Goal: Task Accomplishment & Management: Manage account settings

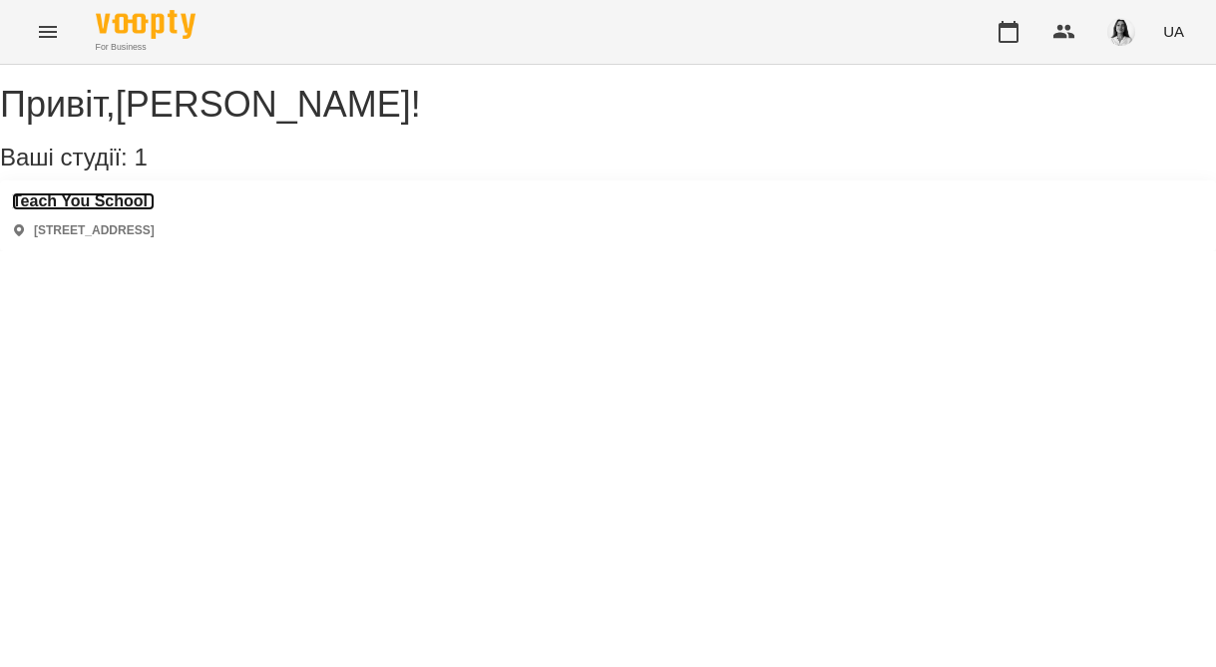
click at [111, 210] on h3 "Teach You School" at bounding box center [83, 202] width 143 height 18
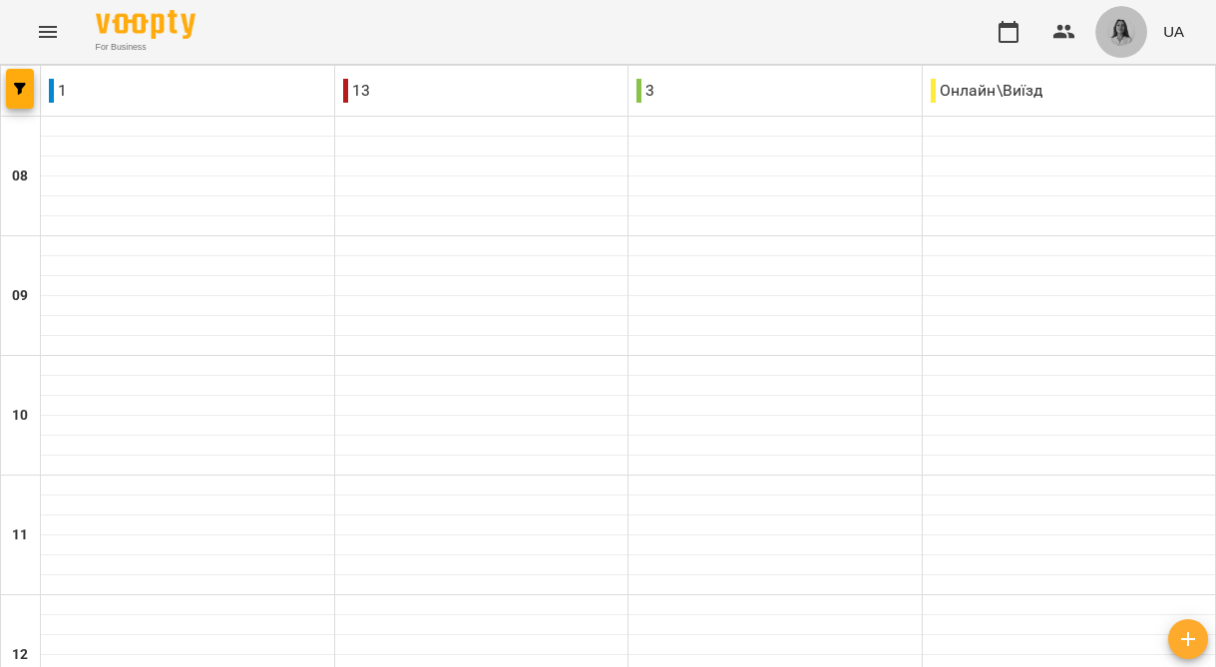
click at [1126, 29] on img "button" at bounding box center [1121, 32] width 28 height 28
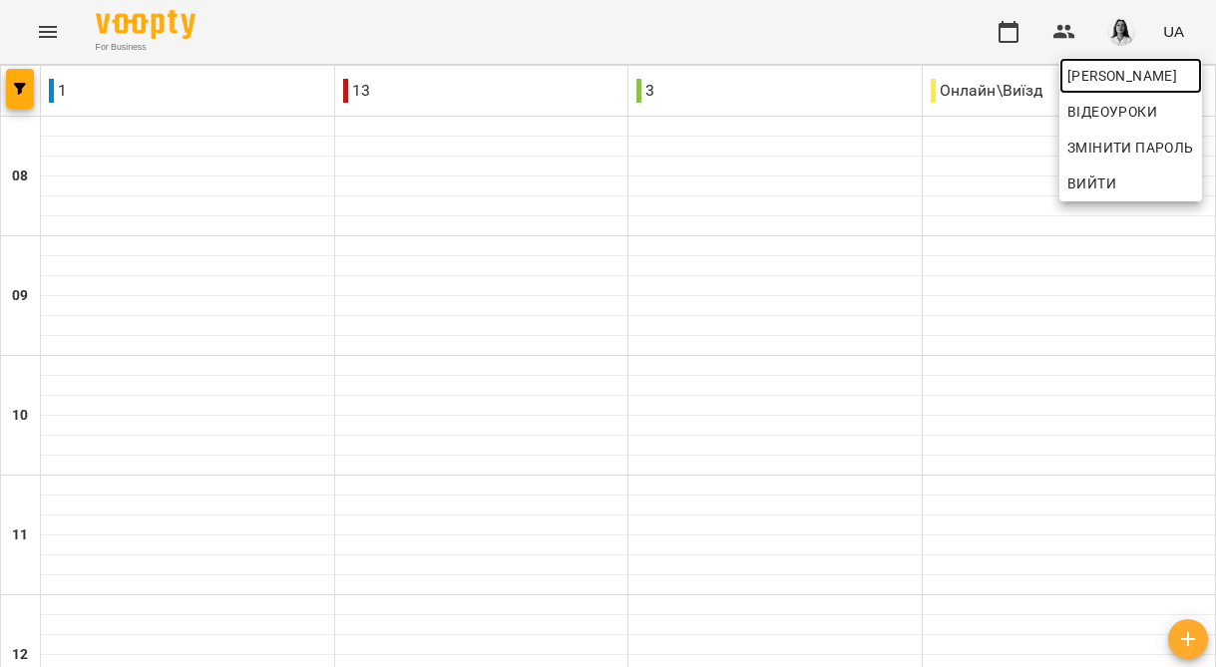
click at [1129, 71] on span "[PERSON_NAME]" at bounding box center [1130, 76] width 127 height 24
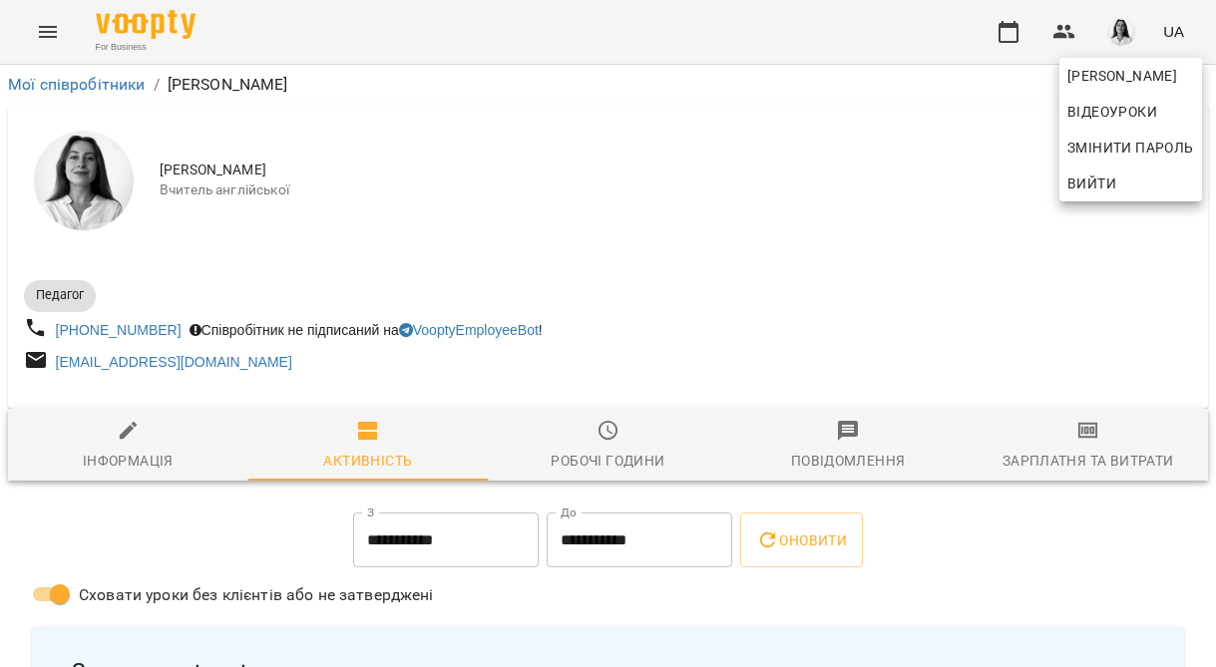
click at [1059, 455] on div at bounding box center [608, 333] width 1216 height 667
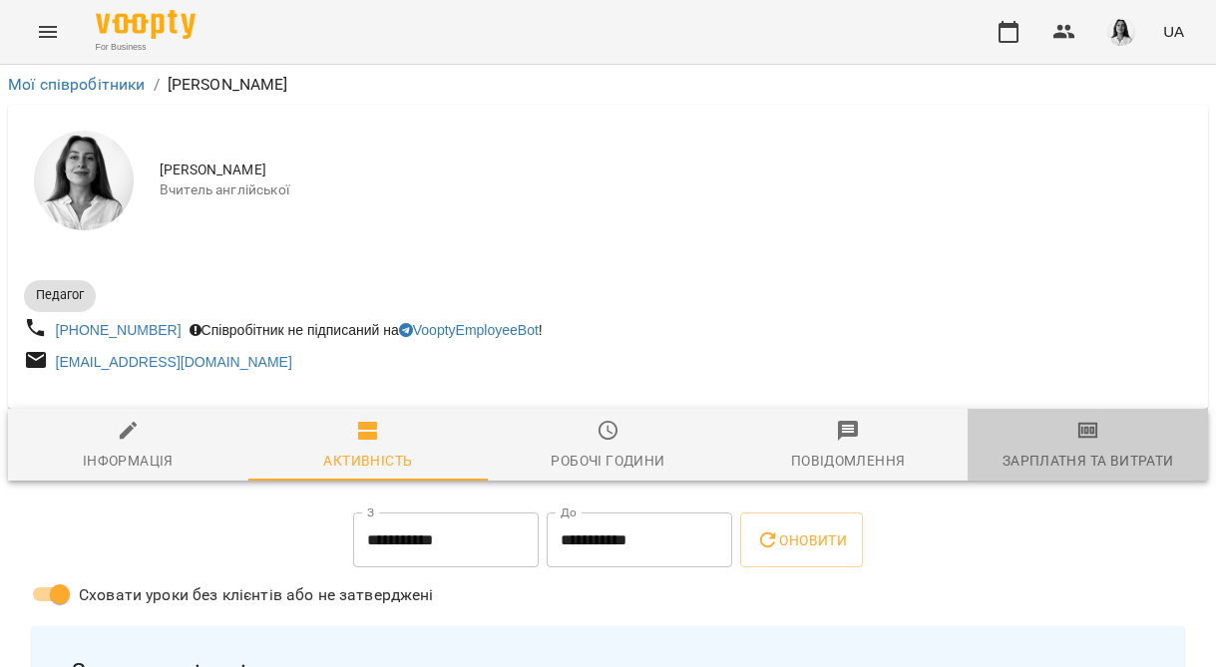
click at [1084, 439] on icon "button" at bounding box center [1088, 431] width 24 height 24
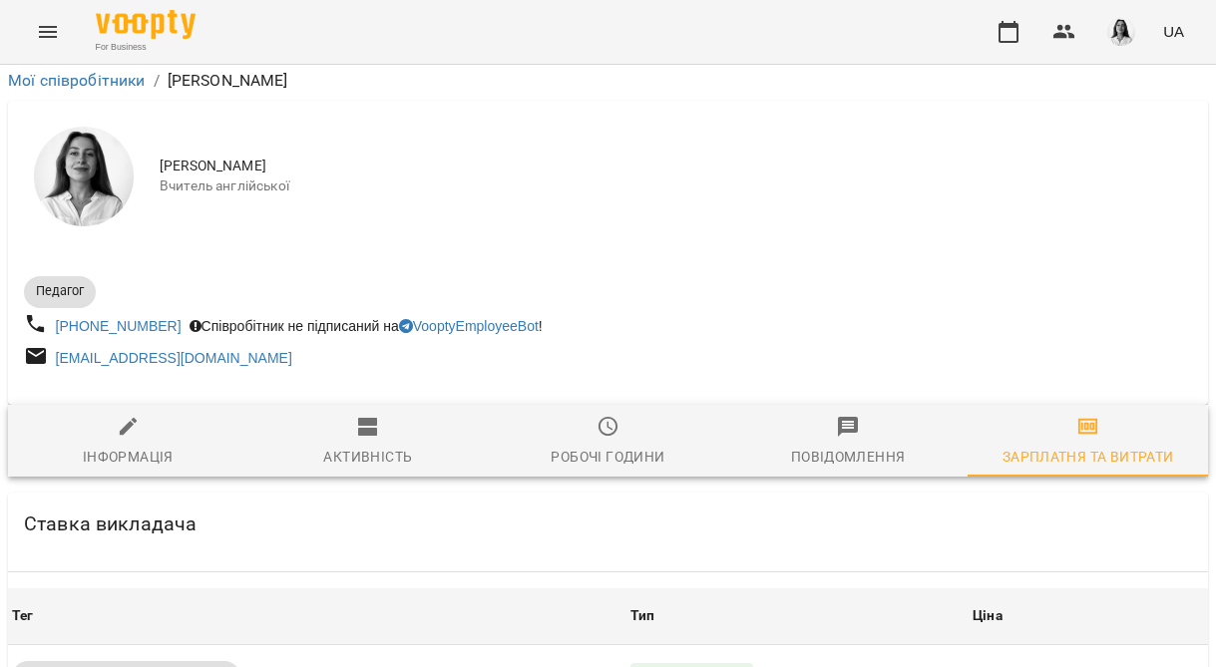
scroll to position [489, 0]
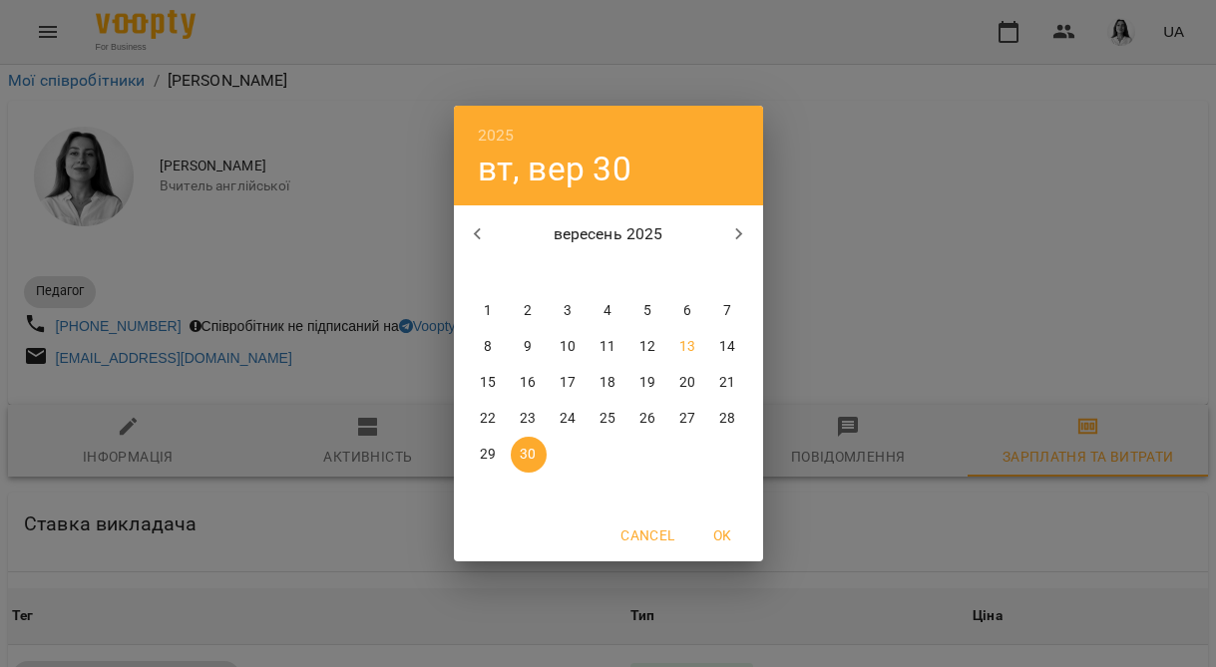
click at [691, 351] on p "13" at bounding box center [687, 347] width 16 height 20
type input "**********"
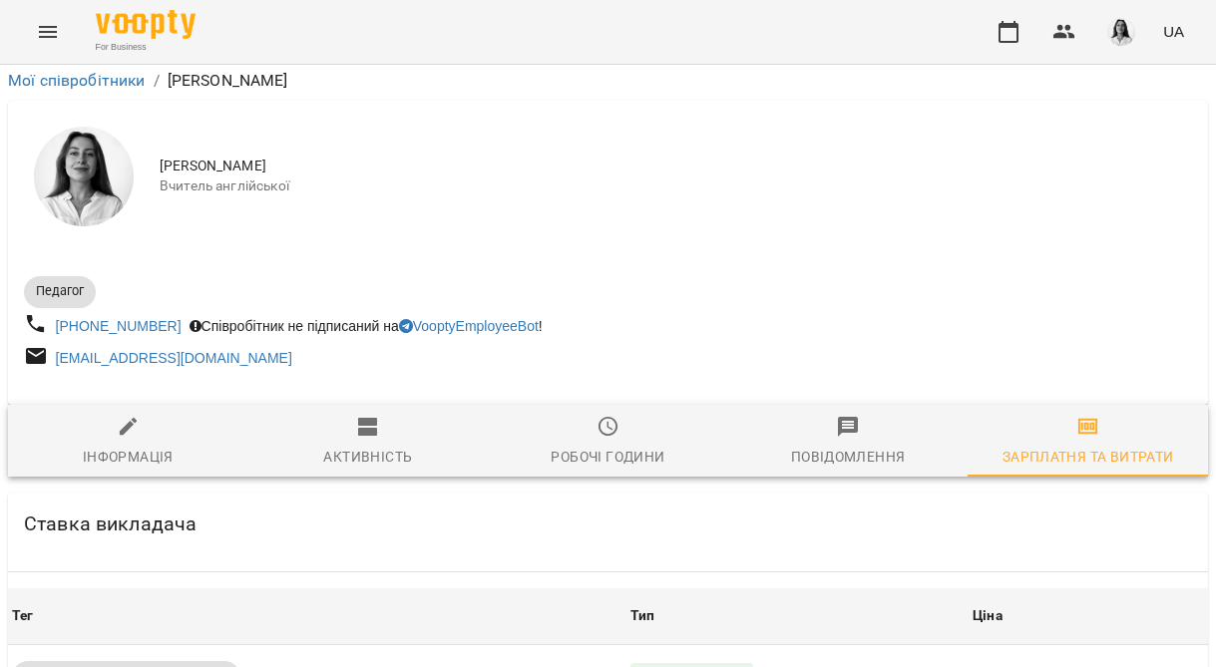
scroll to position [559, 0]
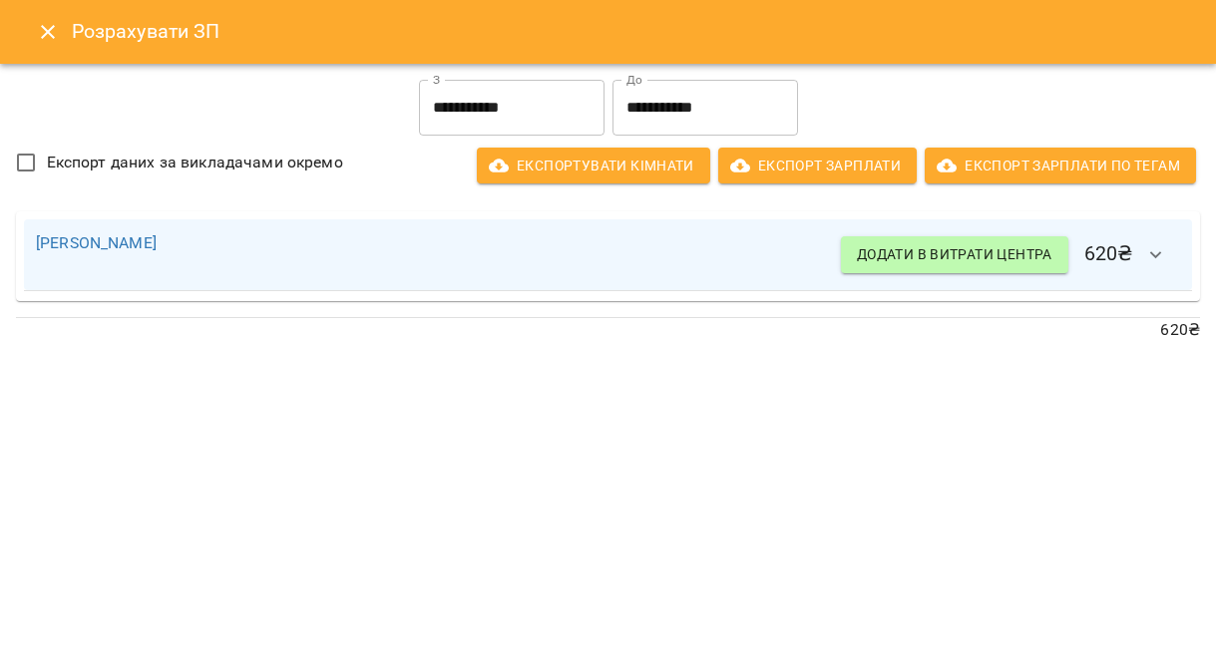
click at [1158, 257] on icon "button" at bounding box center [1156, 255] width 24 height 24
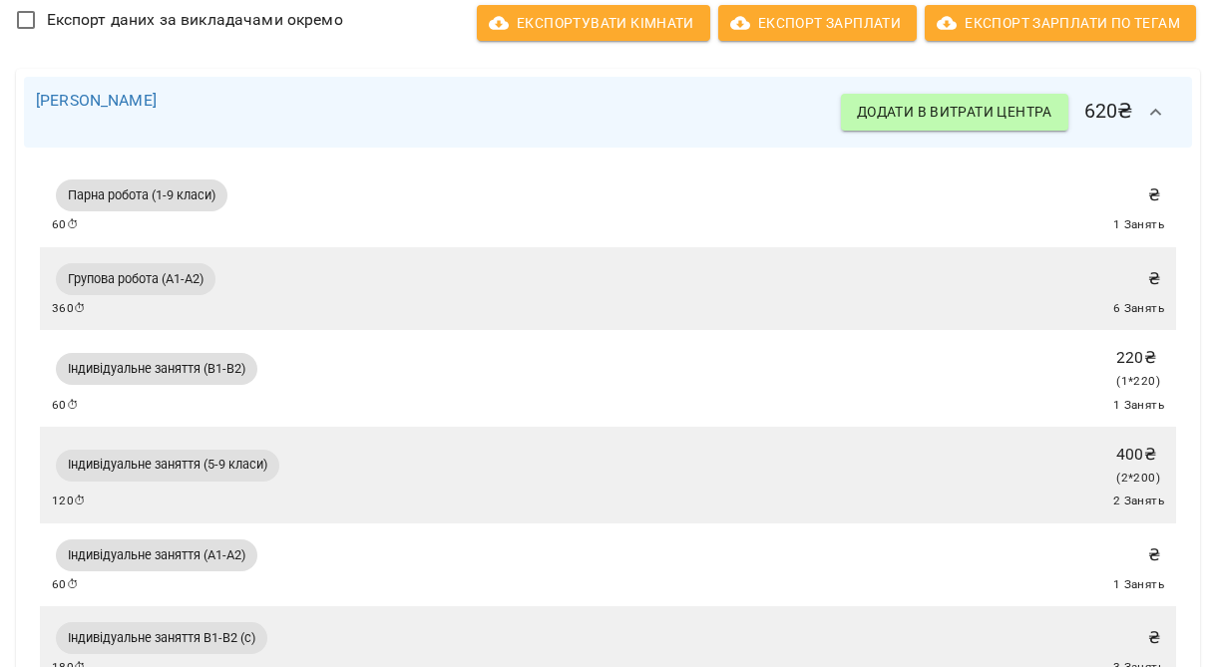
scroll to position [0, 0]
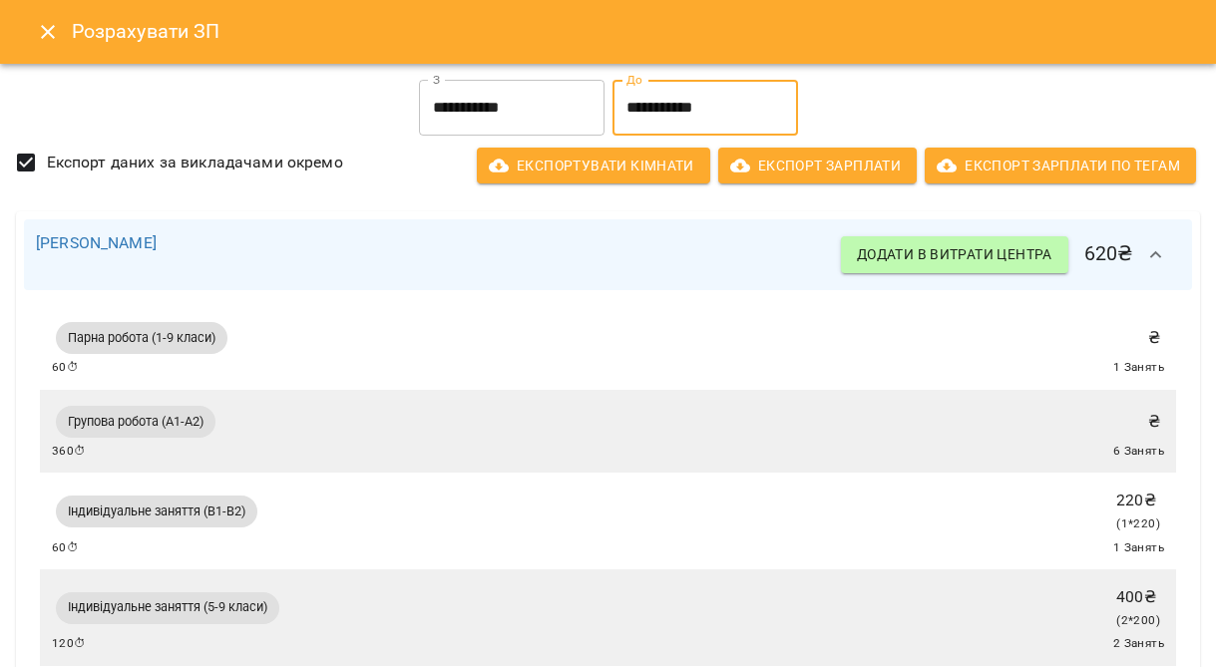
click at [684, 113] on input "**********" at bounding box center [705, 108] width 186 height 56
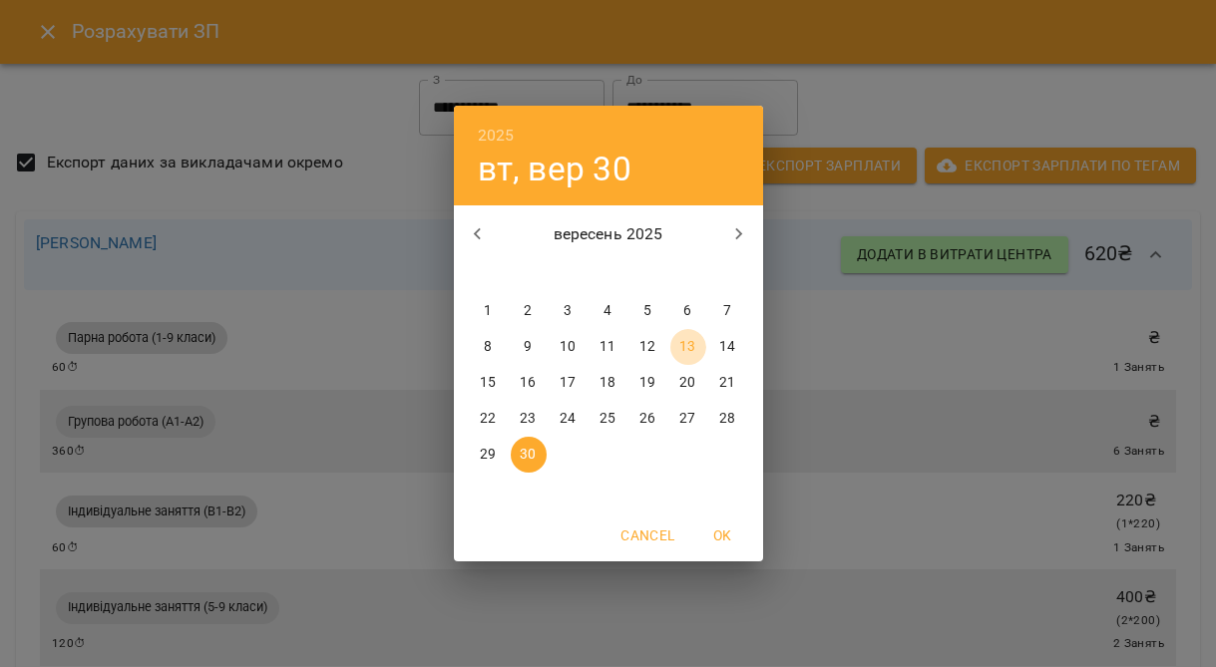
click at [693, 349] on p "13" at bounding box center [687, 347] width 16 height 20
type input "**********"
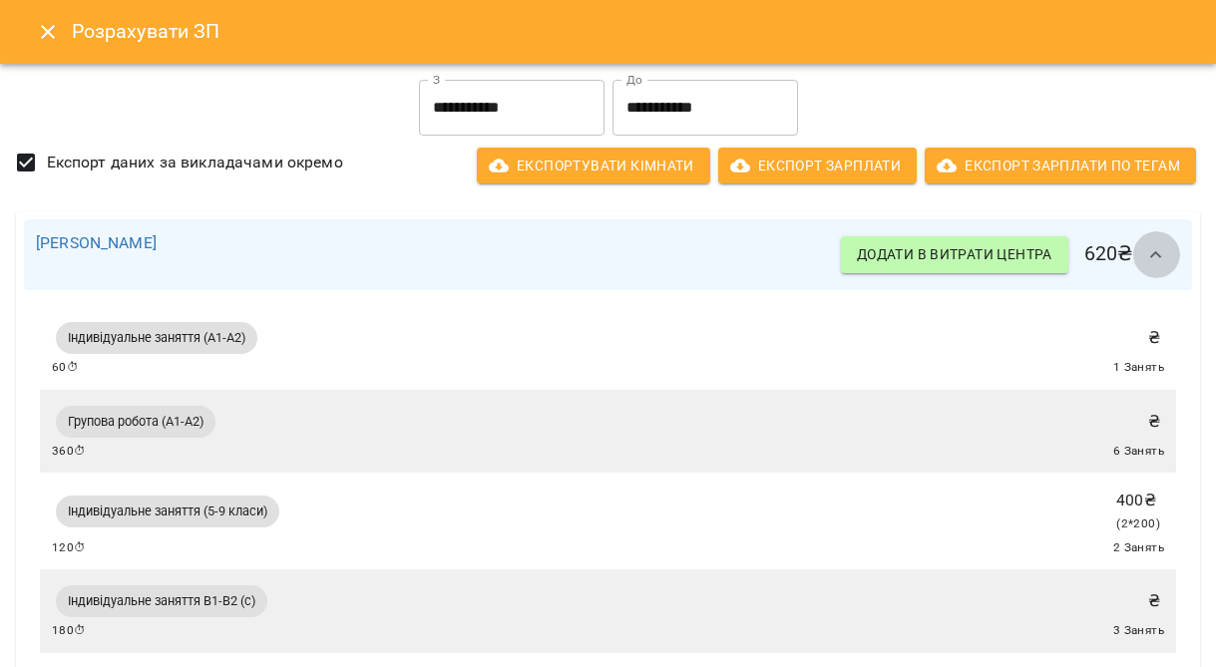
click at [1143, 254] on button "button" at bounding box center [1156, 255] width 48 height 48
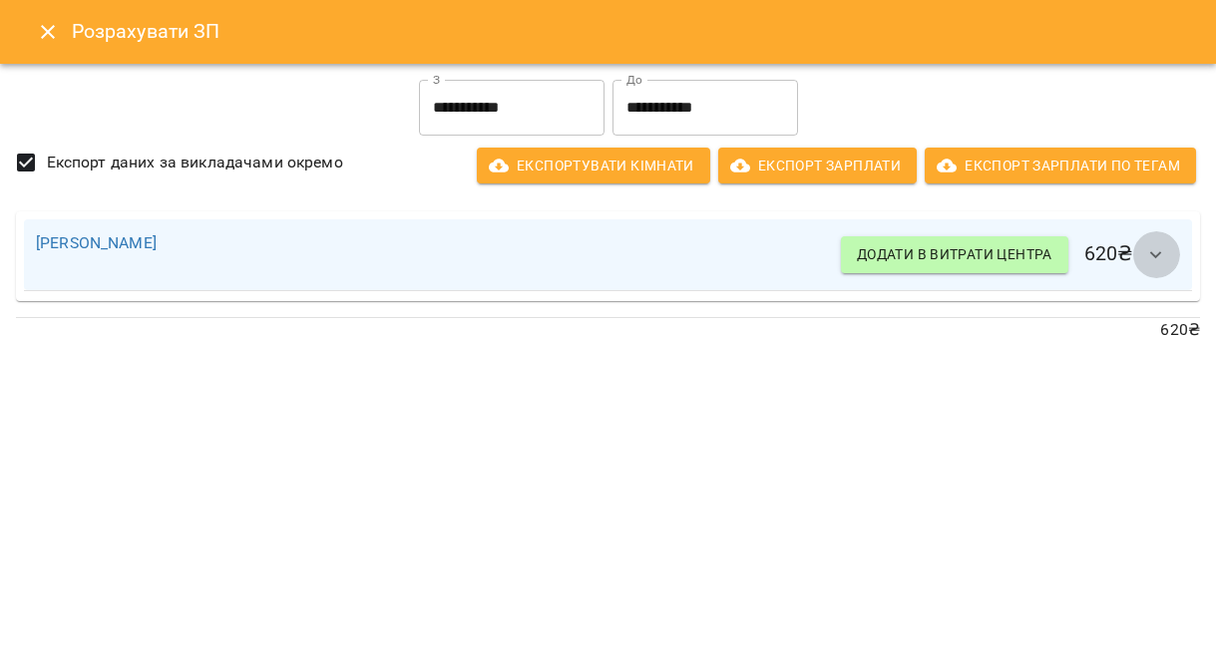
click at [1137, 256] on button "button" at bounding box center [1156, 255] width 48 height 48
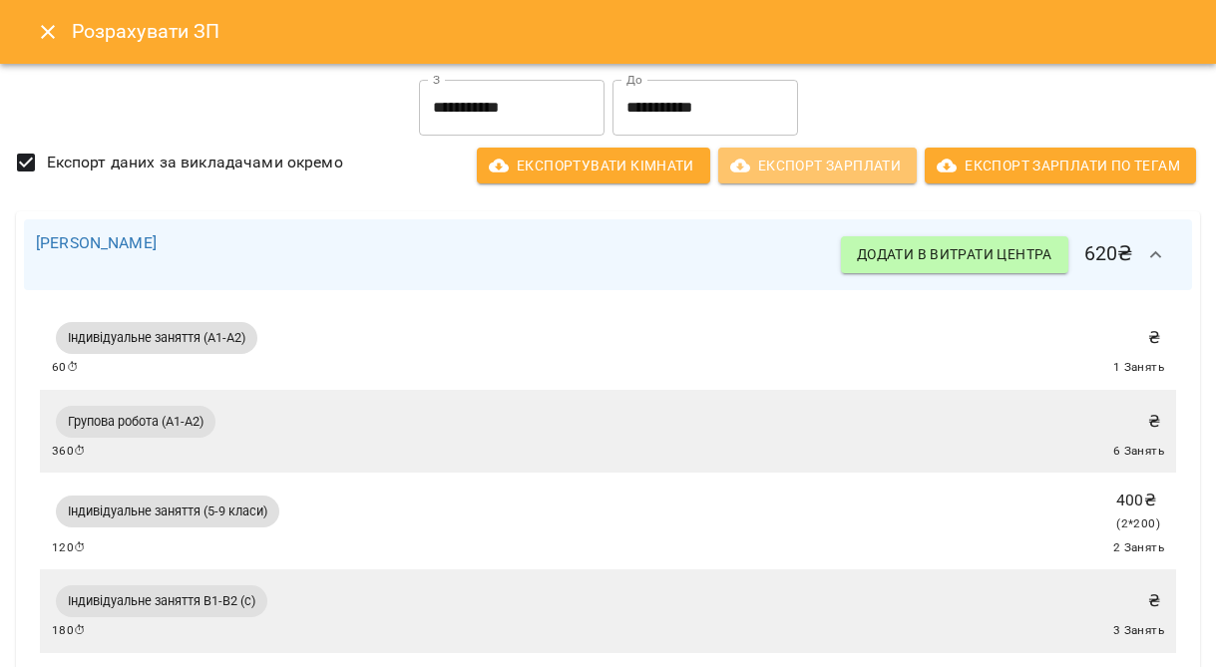
click at [821, 177] on span "Експорт Зарплати" at bounding box center [817, 166] width 167 height 24
click at [492, 112] on input "**********" at bounding box center [512, 108] width 186 height 56
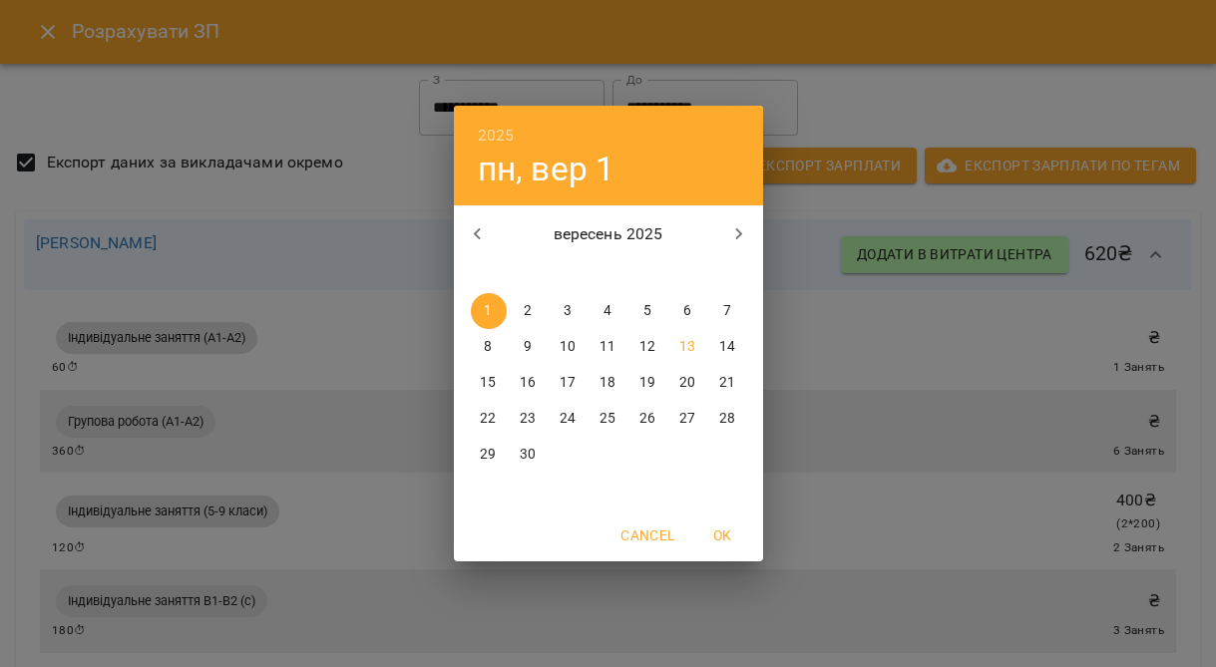
click at [895, 110] on div "2025 пн, вер 1 вересень 2025 пн вт ср чт пт сб нд 1 2 3 4 5 6 7 8 9 10 11 12 13…" at bounding box center [608, 333] width 1216 height 667
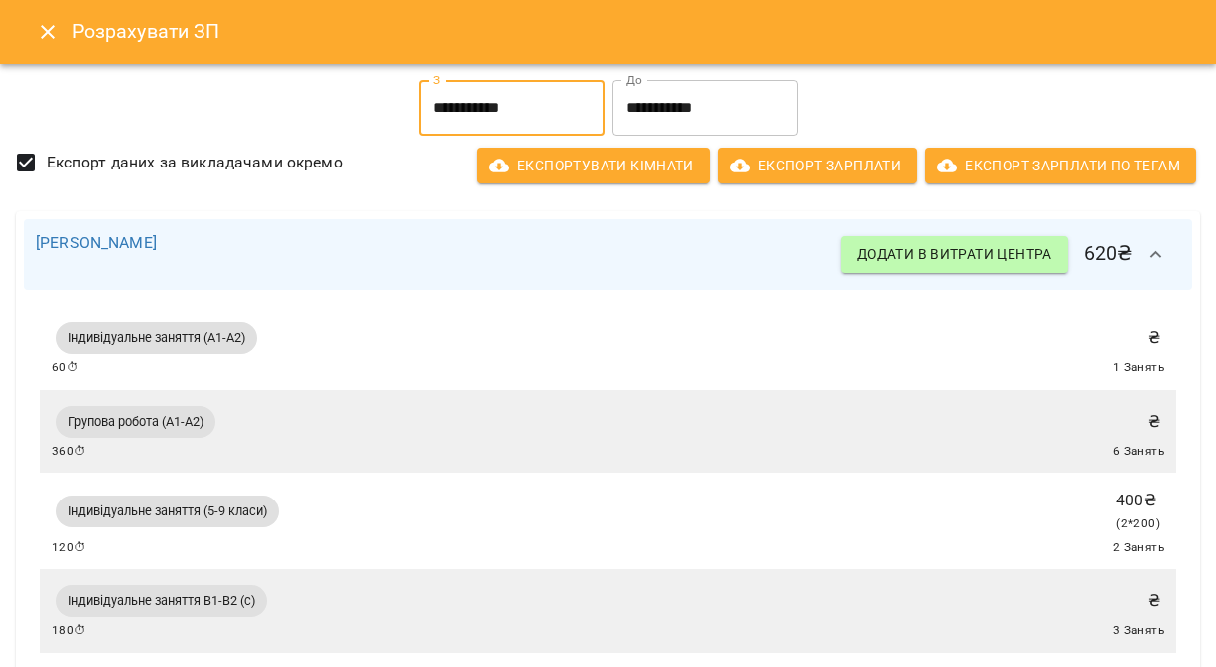
click at [677, 108] on input "**********" at bounding box center [705, 108] width 186 height 56
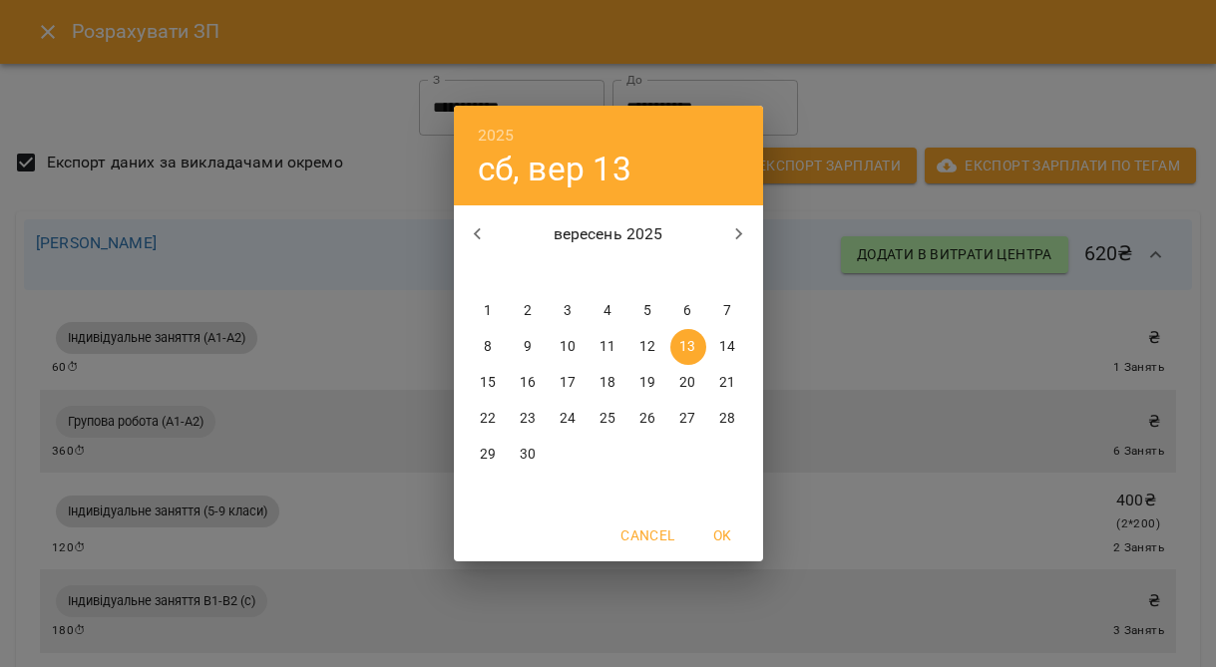
click at [806, 97] on div "2025 сб, вер 13 вересень 2025 пн вт ср чт пт сб нд 1 2 3 4 5 6 7 8 9 10 11 12 1…" at bounding box center [608, 333] width 1216 height 667
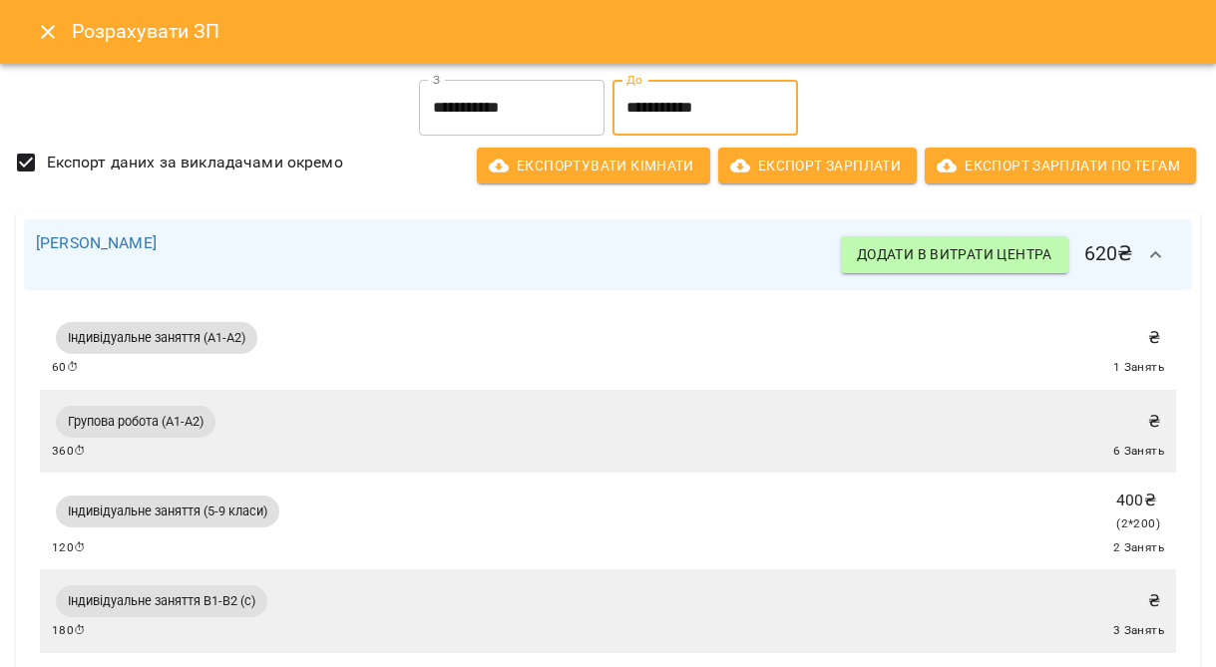
click at [50, 29] on icon "Close" at bounding box center [48, 32] width 14 height 14
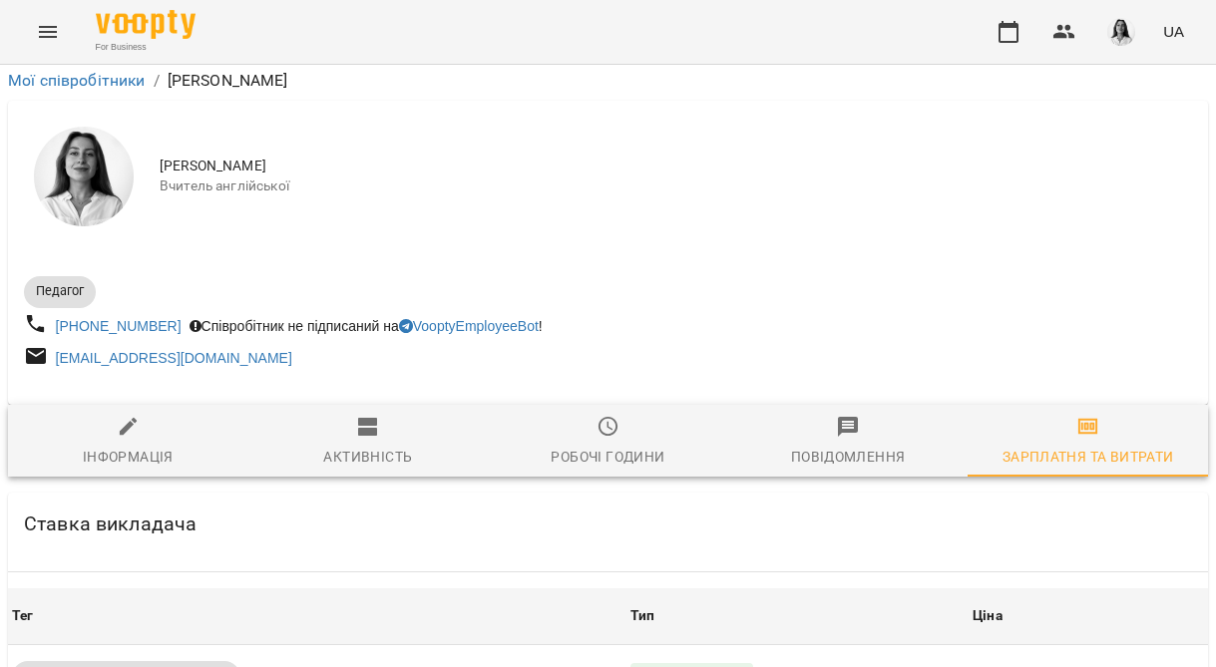
scroll to position [420, 0]
click at [214, 666] on span "Індивідуальне заняття (5-9 класи)" at bounding box center [126, 677] width 228 height 18
click at [728, 663] on div "Ставка за урок" at bounding box center [691, 677] width 123 height 28
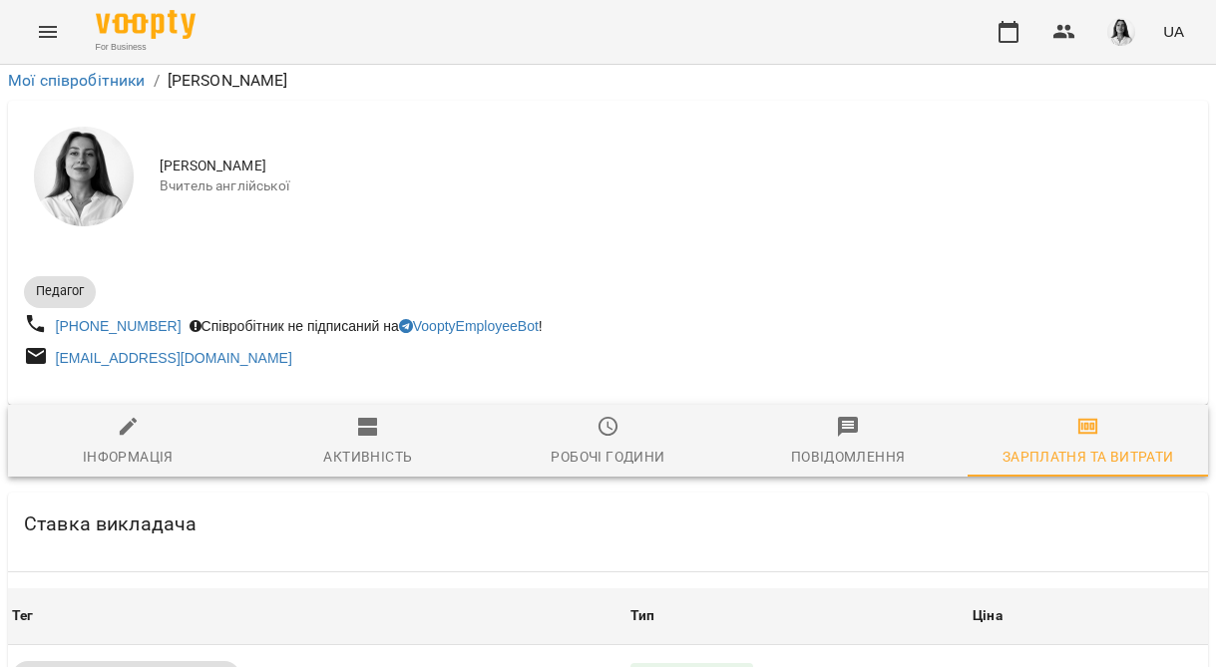
scroll to position [559, 0]
click at [1170, 494] on div at bounding box center [608, 333] width 1216 height 667
click at [705, 663] on div "Ставка за урок" at bounding box center [691, 677] width 123 height 28
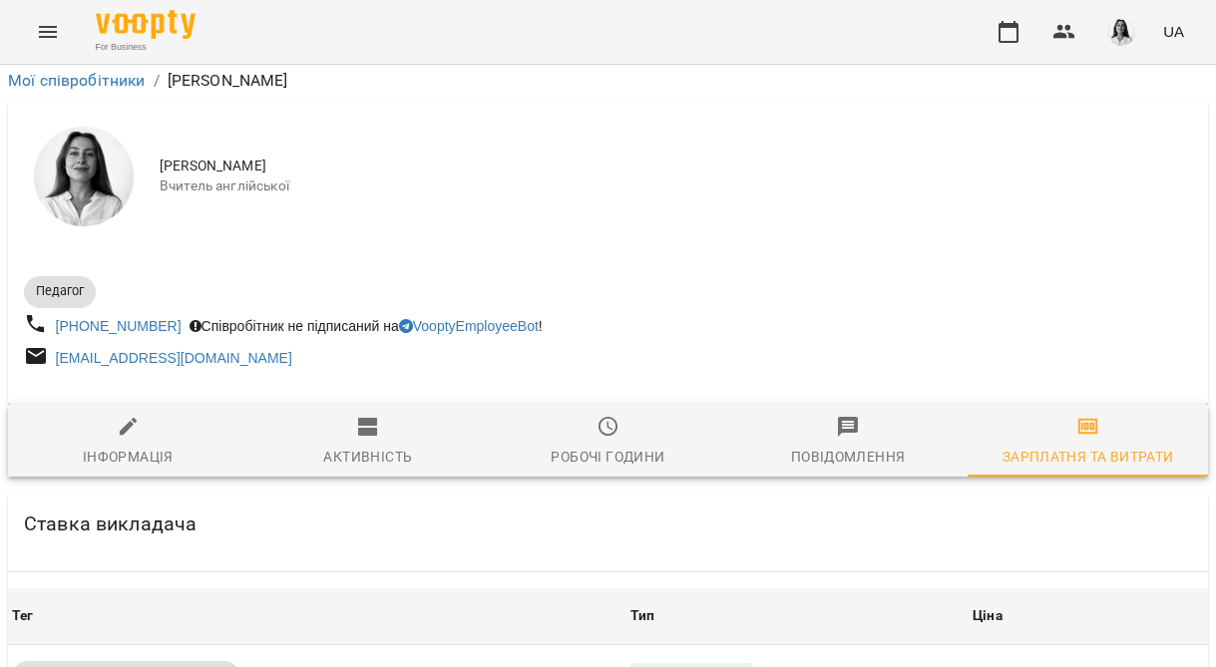
click at [176, 661] on div "Індивідуальне заняття (5-9 класи)" at bounding box center [126, 677] width 228 height 32
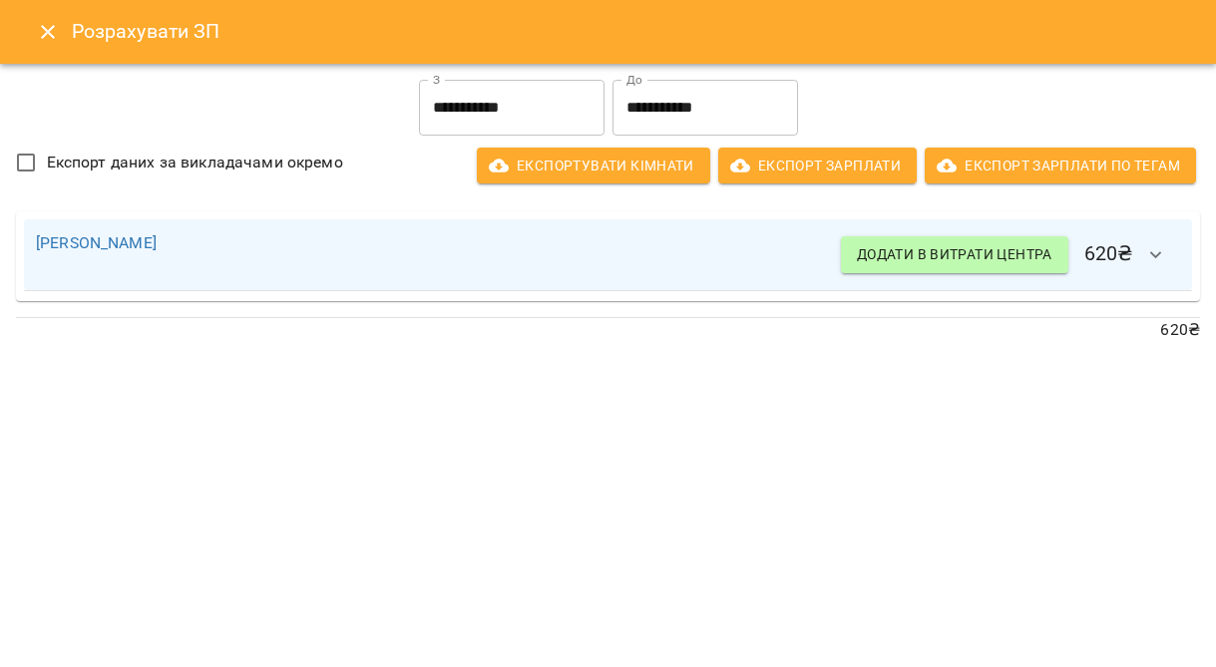
click at [1163, 256] on icon "button" at bounding box center [1156, 255] width 24 height 24
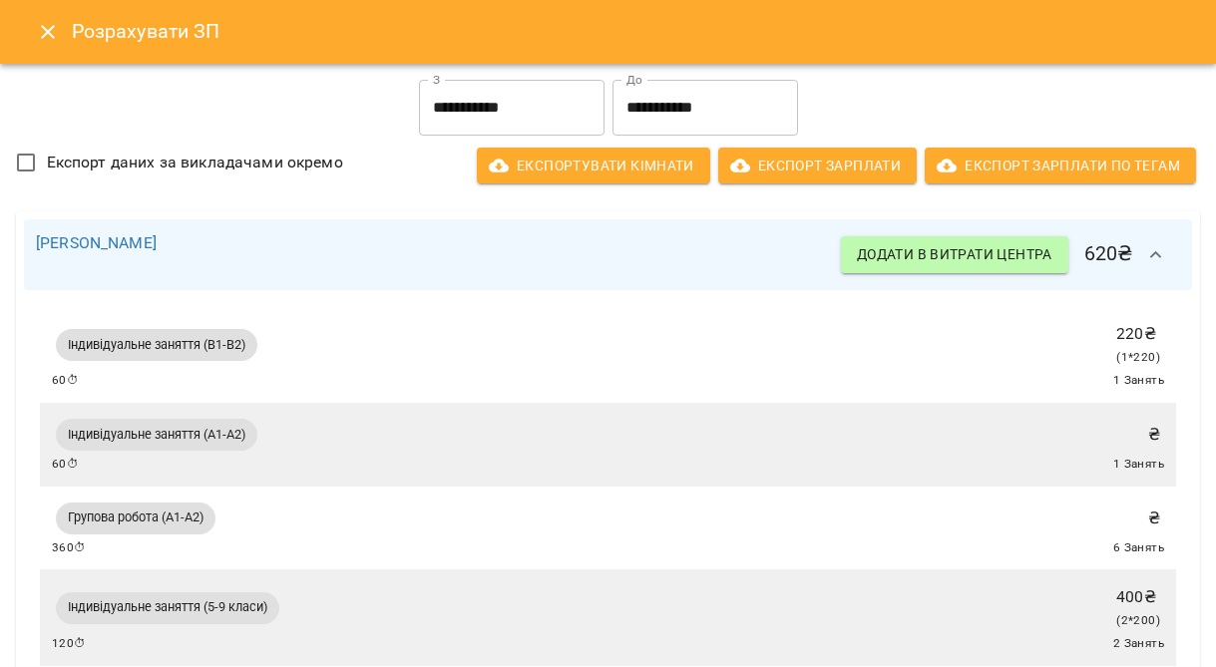
click at [1164, 257] on icon "button" at bounding box center [1156, 255] width 24 height 24
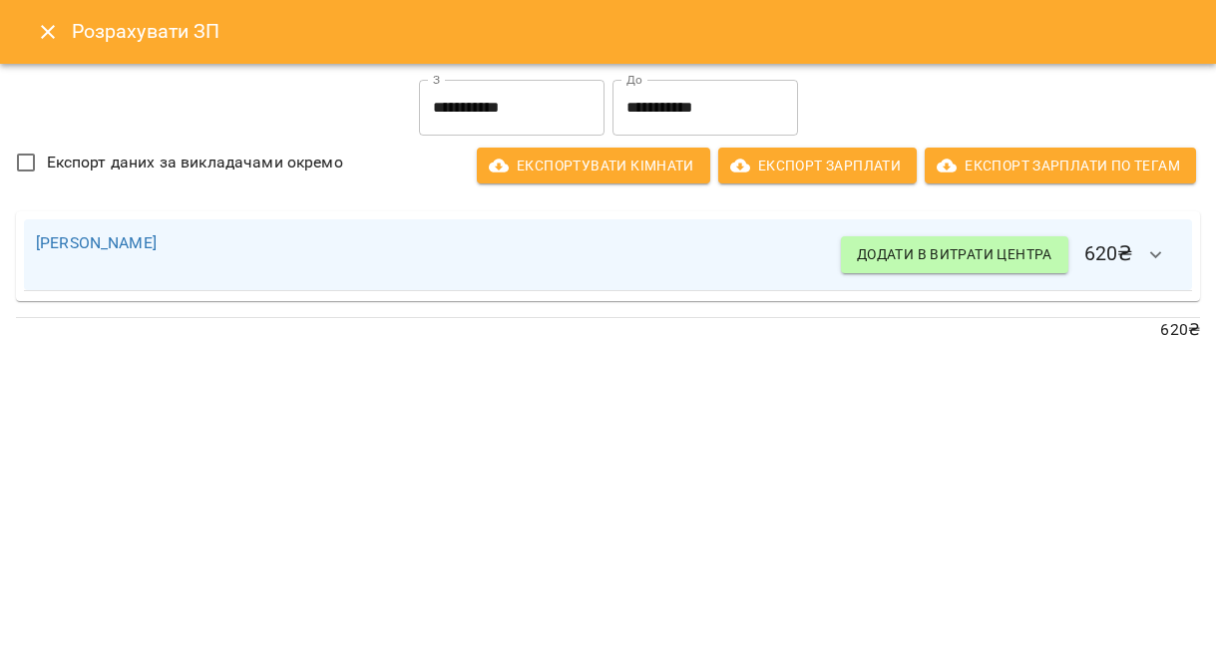
click at [1026, 257] on span "Додати в витрати центра" at bounding box center [954, 254] width 195 height 24
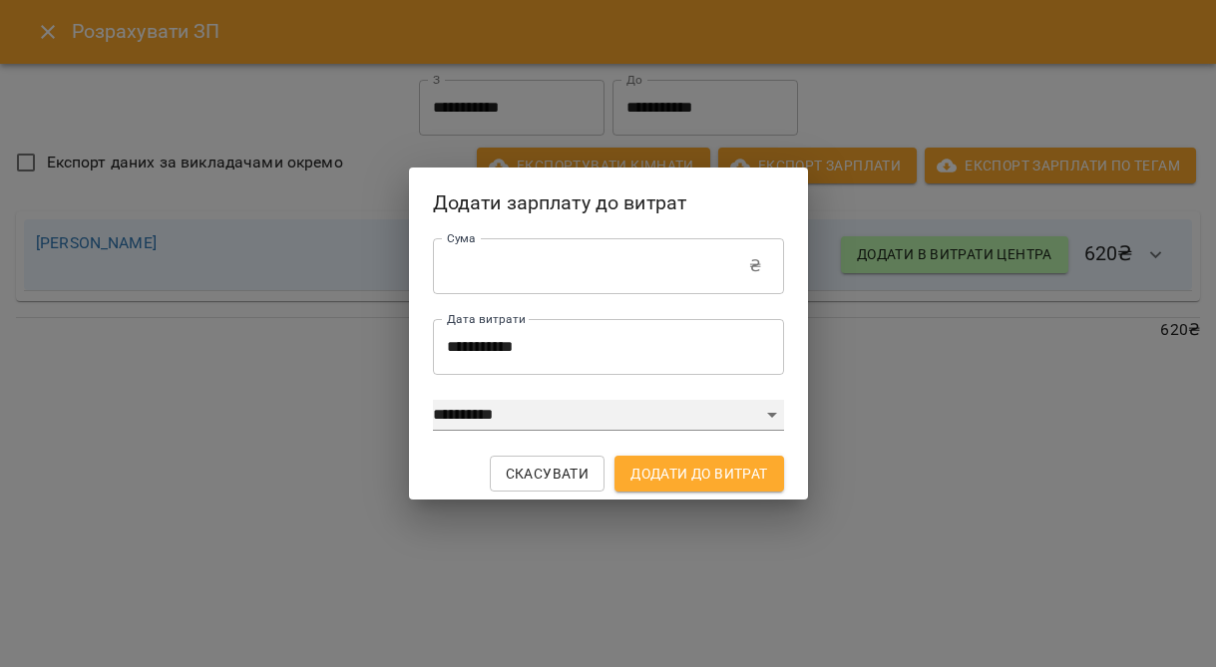
click at [669, 410] on select "**********" at bounding box center [608, 416] width 351 height 32
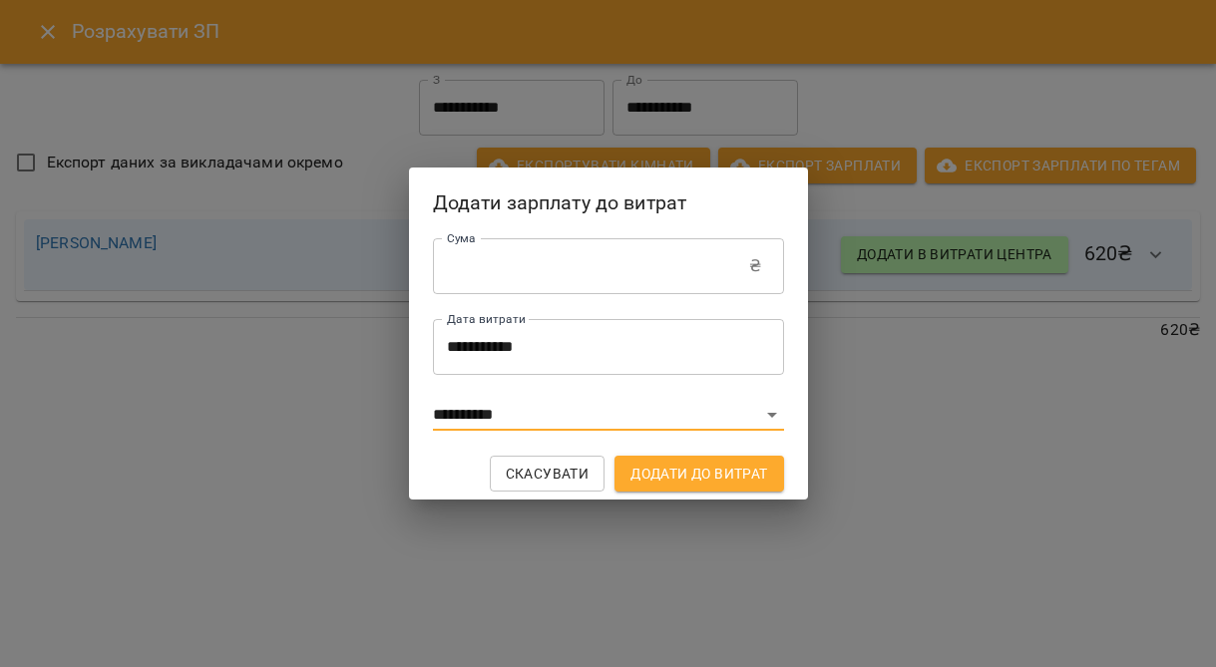
click at [580, 469] on span "Скасувати" at bounding box center [548, 474] width 84 height 24
type input "*"
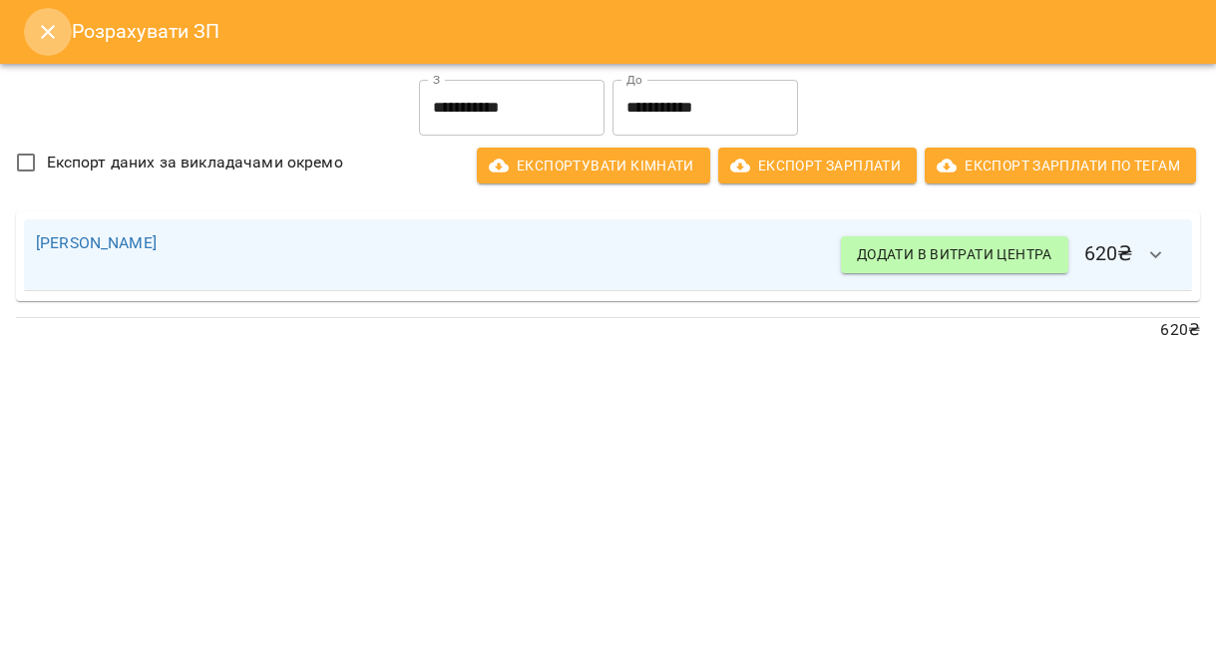
click at [53, 38] on icon "Close" at bounding box center [48, 32] width 14 height 14
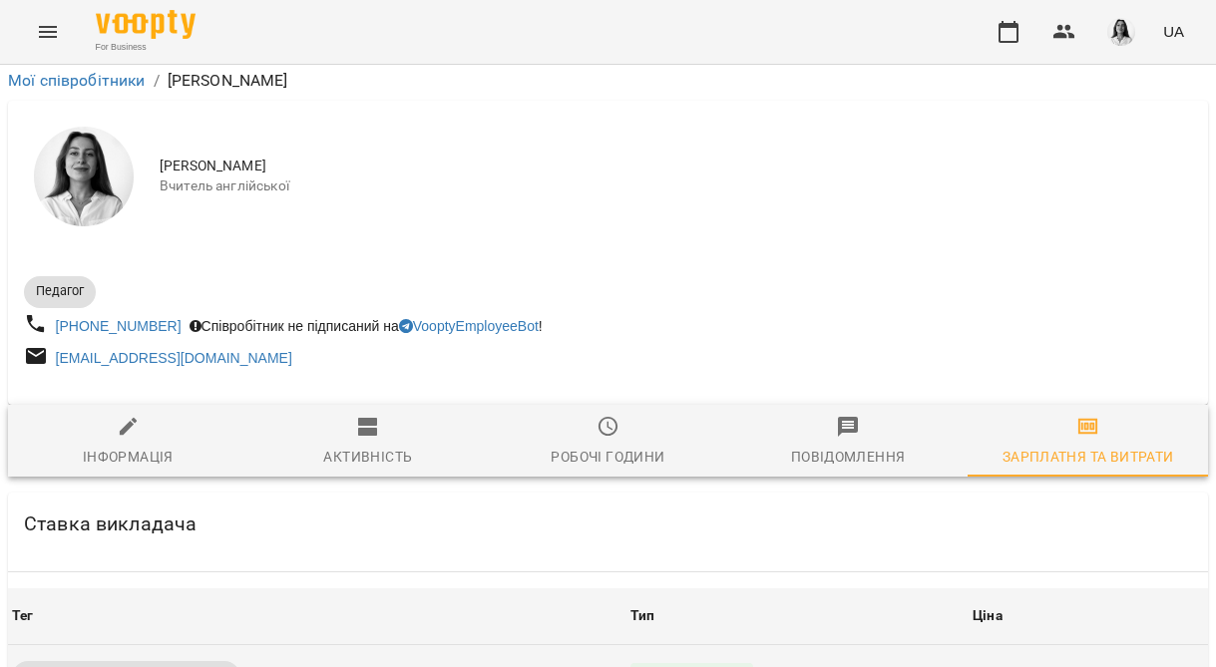
scroll to position [0, 0]
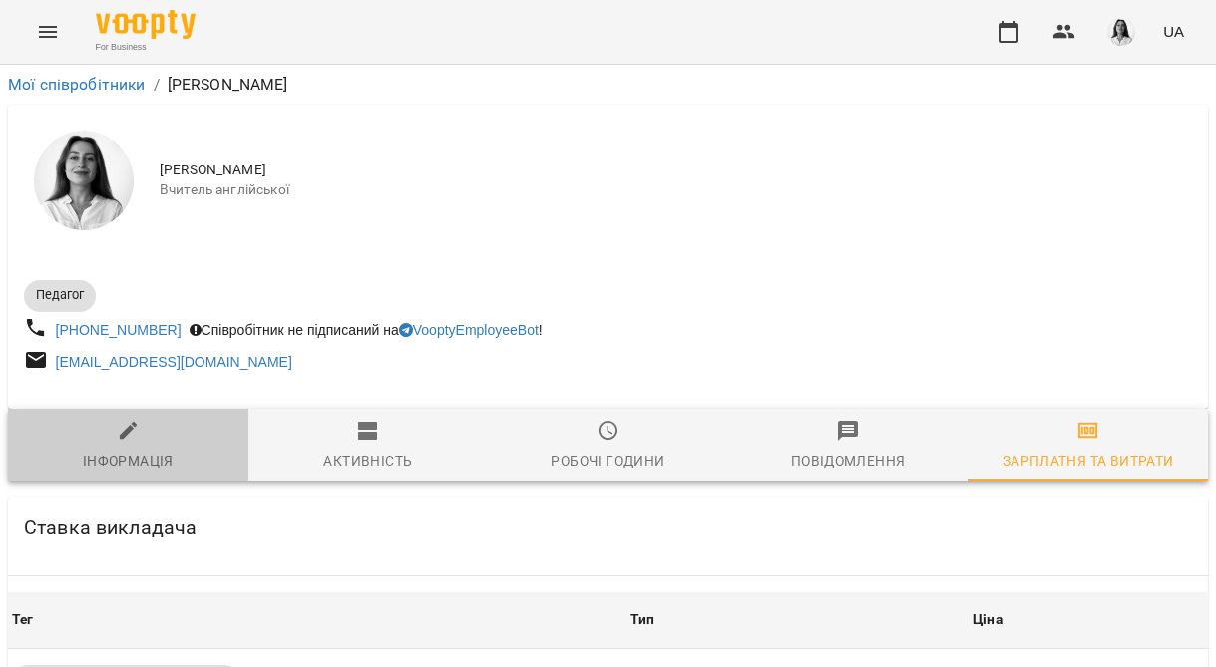
click at [144, 456] on div "Інформація" at bounding box center [128, 461] width 91 height 24
select select "**"
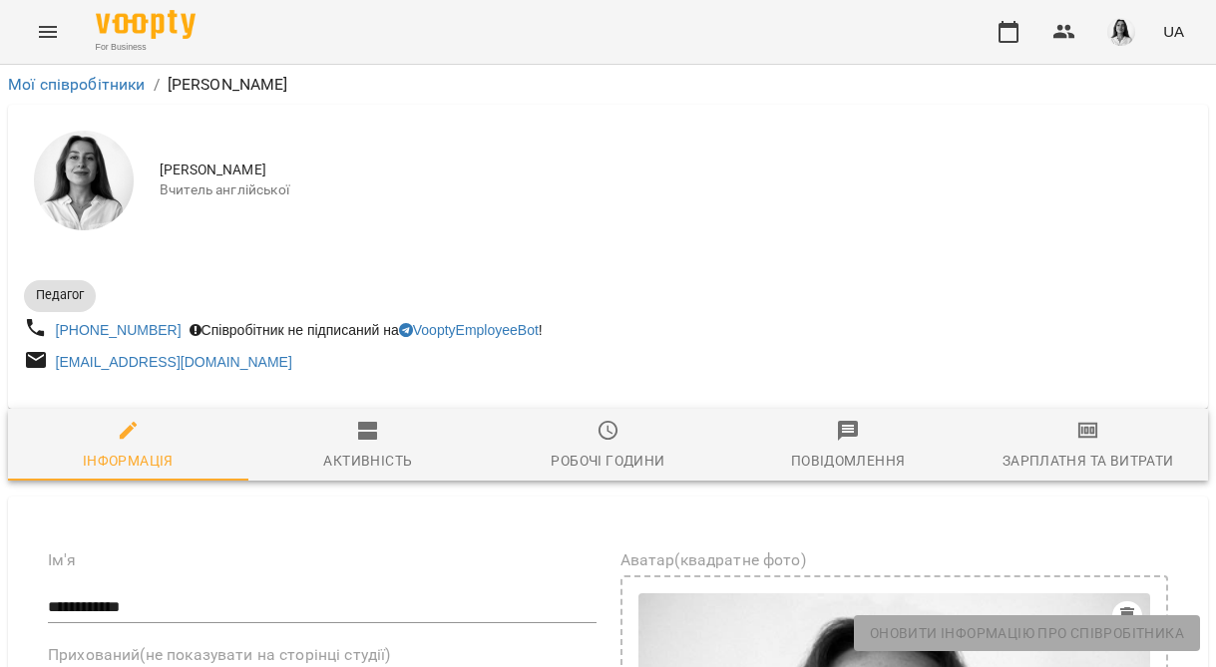
click at [360, 430] on icon "button" at bounding box center [367, 431] width 19 height 18
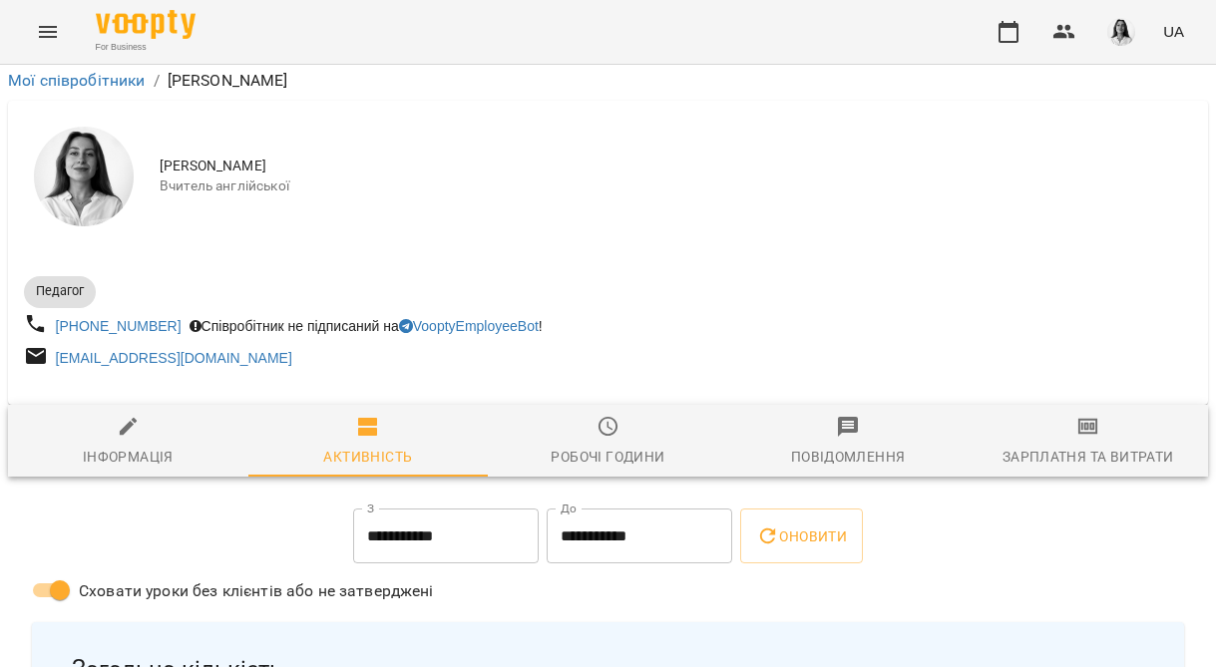
scroll to position [1605, 0]
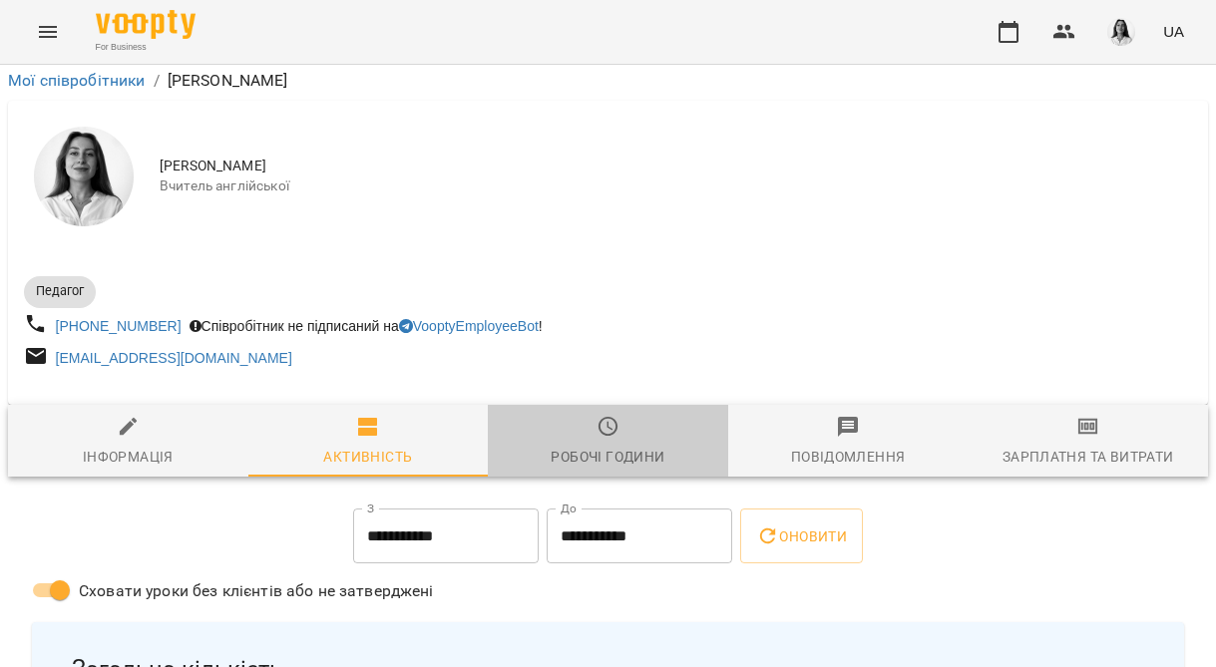
click at [585, 445] on div "Робочі години" at bounding box center [608, 457] width 114 height 24
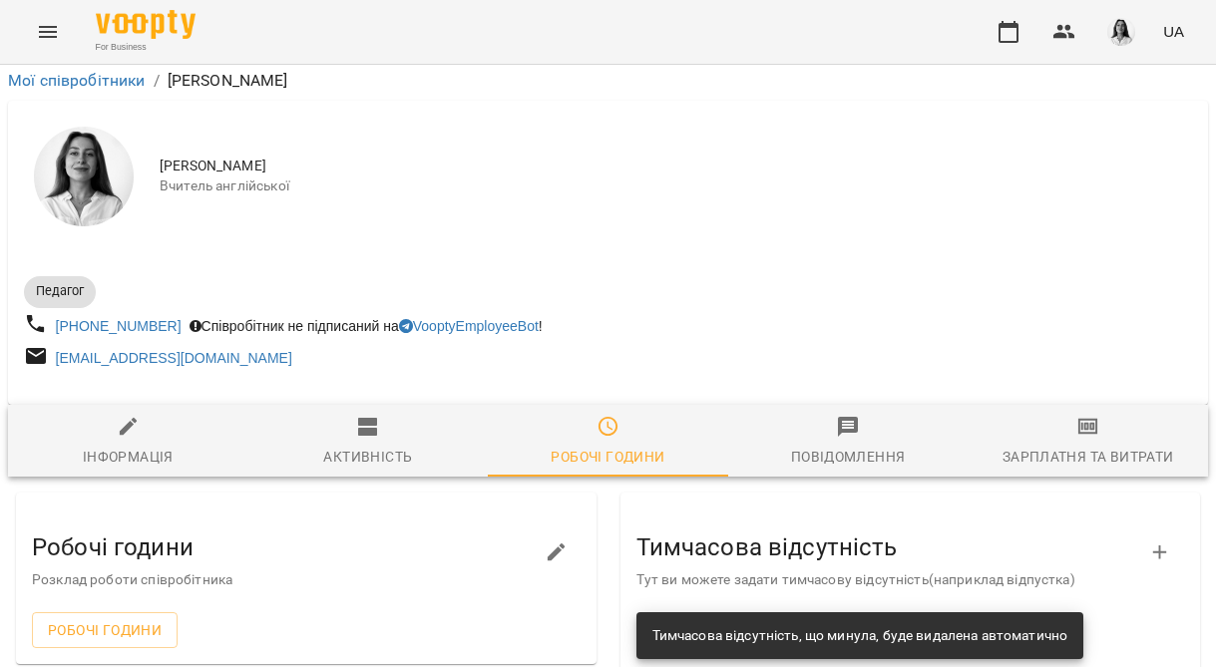
click at [840, 417] on icon "button" at bounding box center [848, 427] width 20 height 20
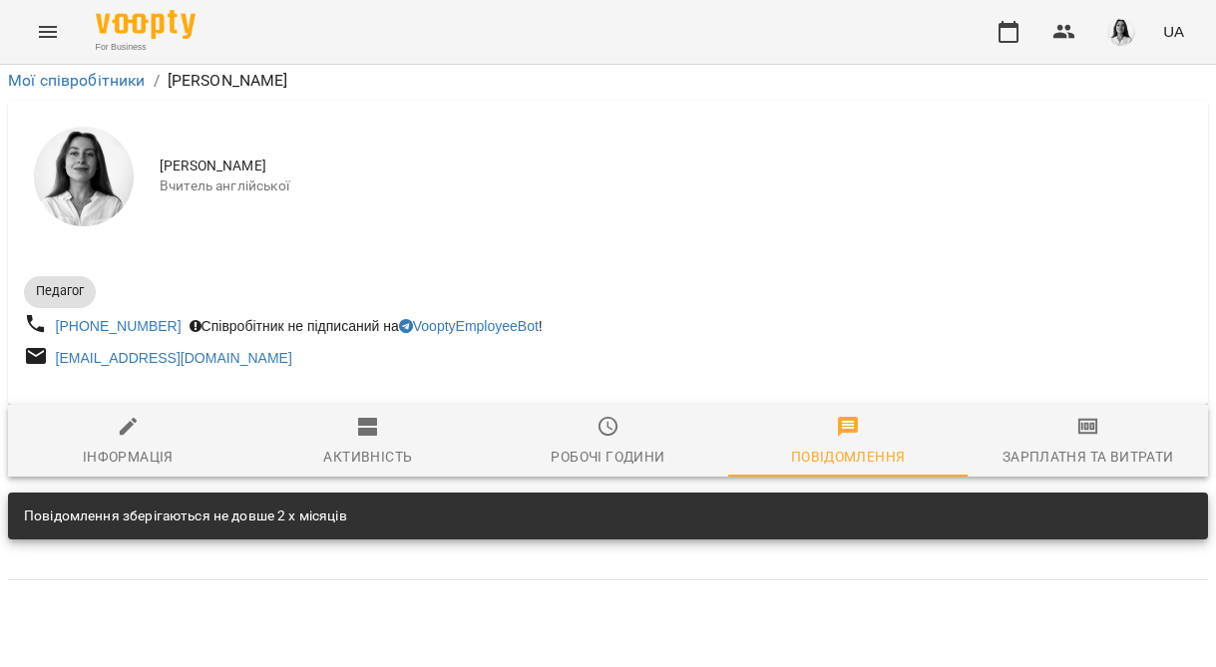
scroll to position [0, 0]
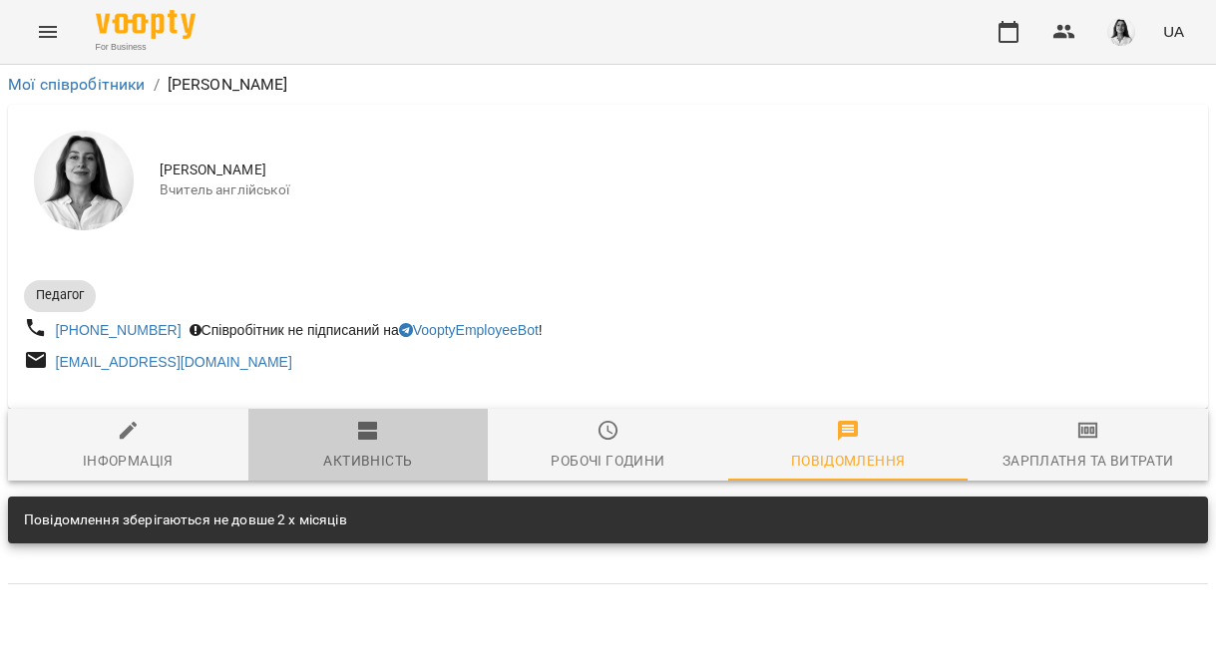
click at [383, 447] on span "Активність" at bounding box center [368, 446] width 216 height 54
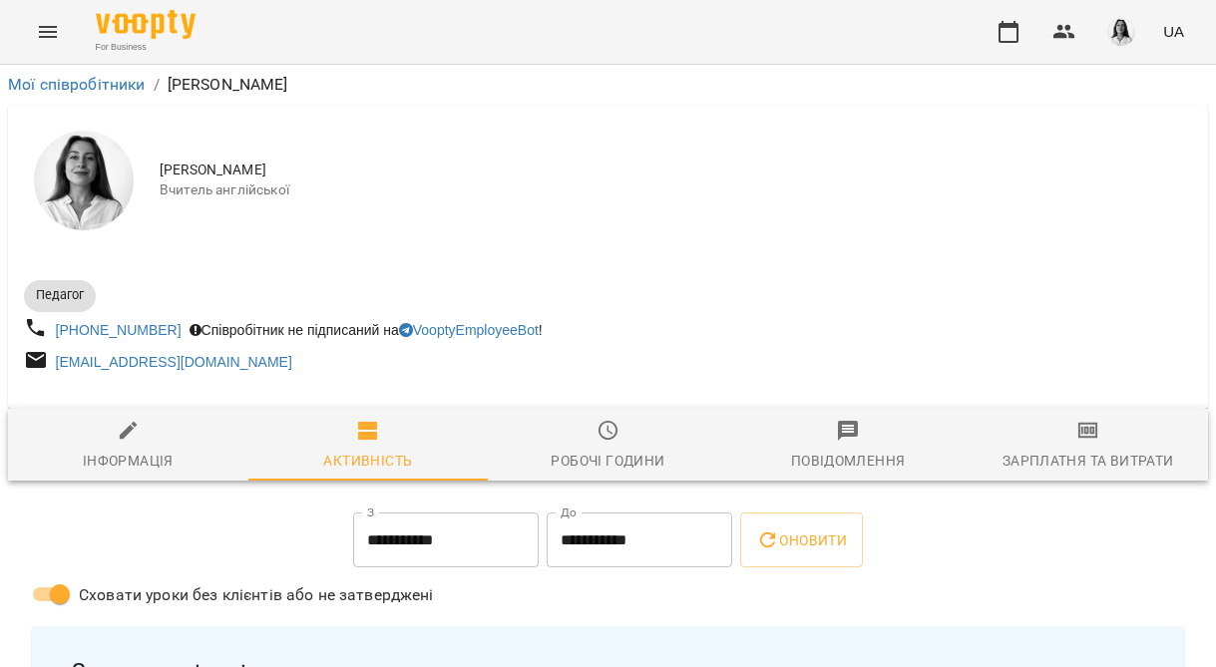
click at [1033, 428] on span "Зарплатня та Витрати" at bounding box center [1087, 446] width 216 height 54
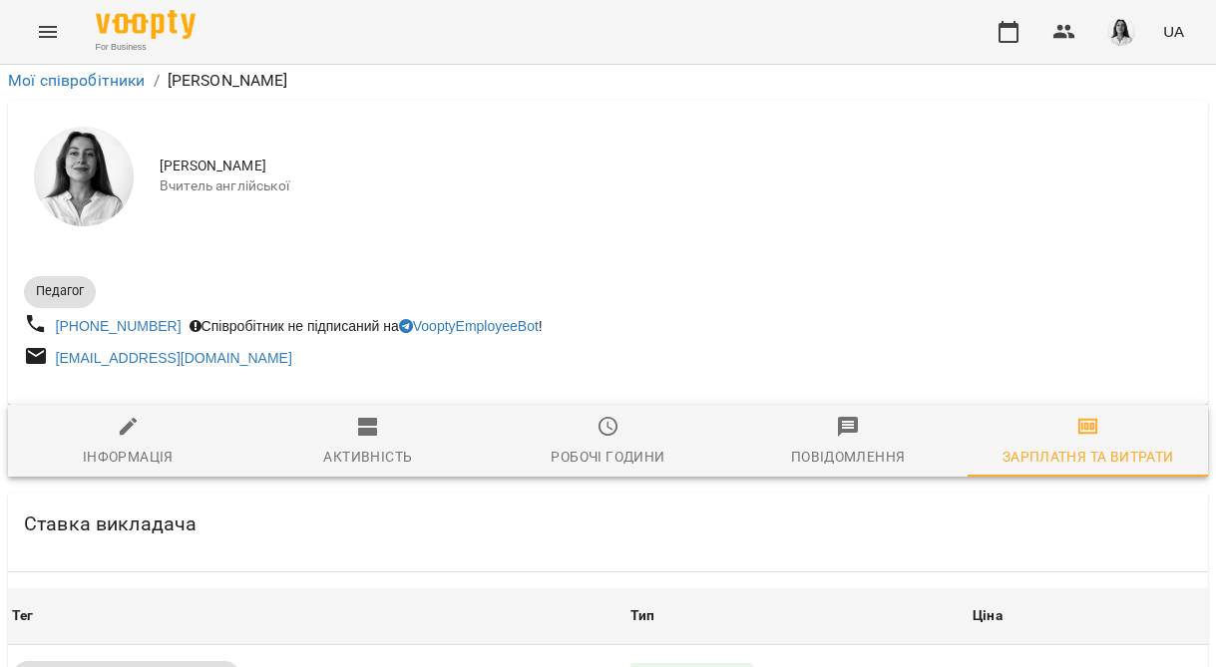
scroll to position [89, 0]
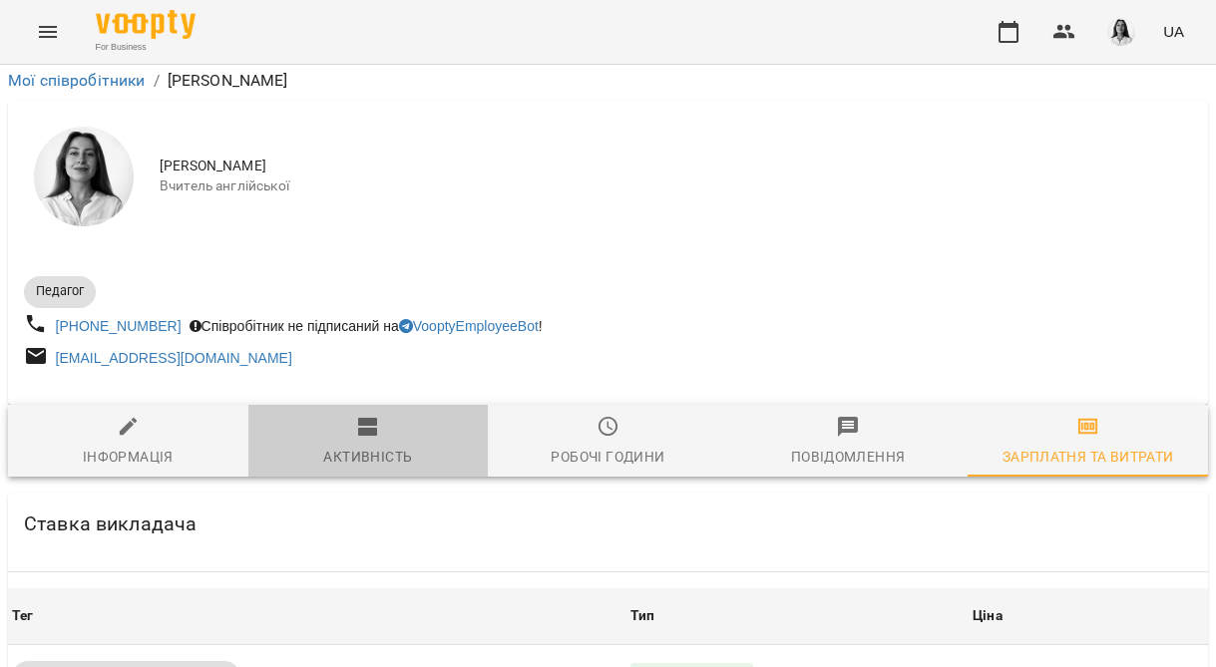
click at [352, 445] on div "Активність" at bounding box center [367, 457] width 89 height 24
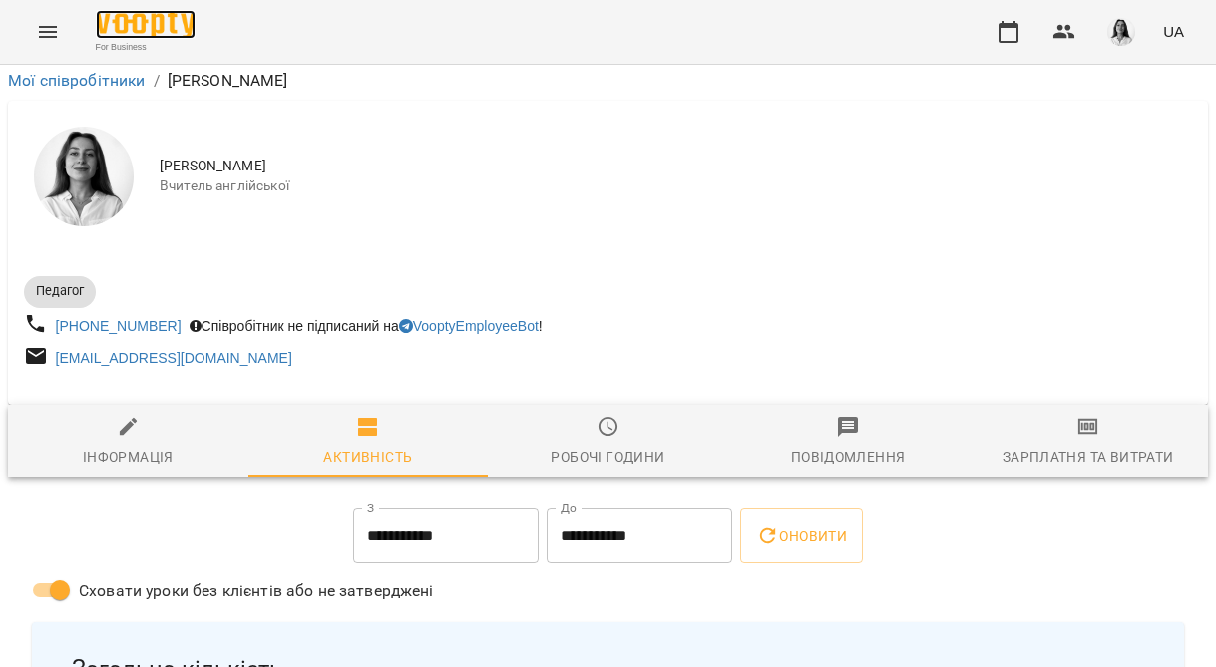
scroll to position [87, 0]
click at [150, 445] on div "Інформація" at bounding box center [128, 457] width 91 height 24
select select "**"
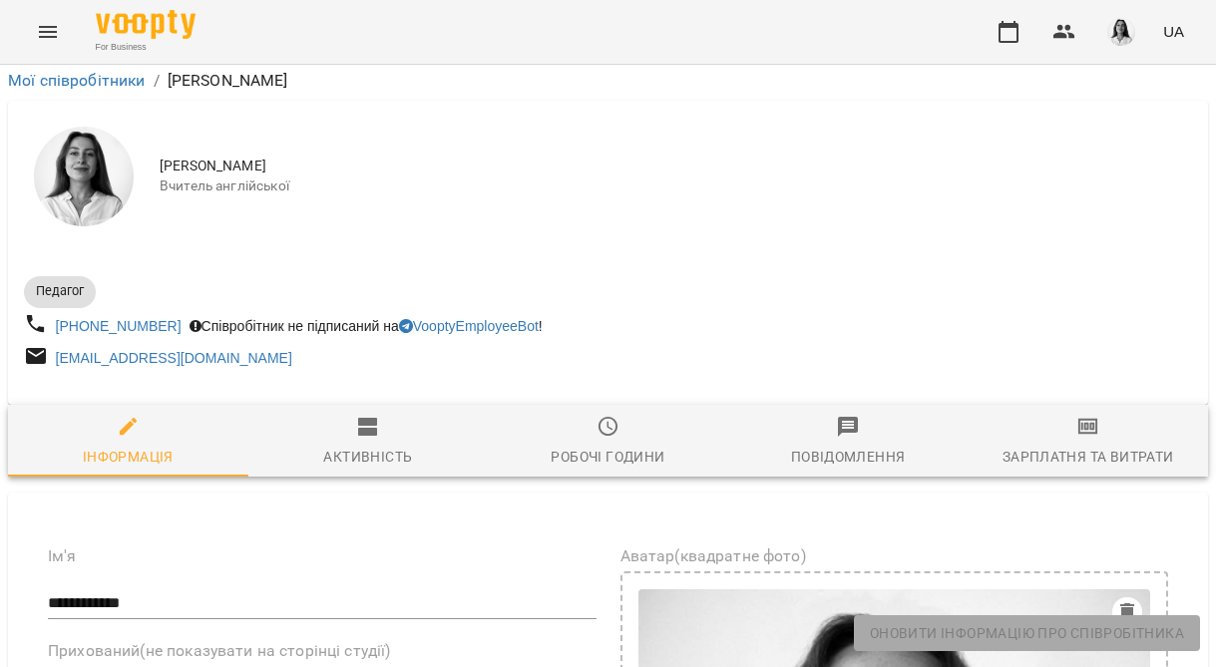
scroll to position [0, 0]
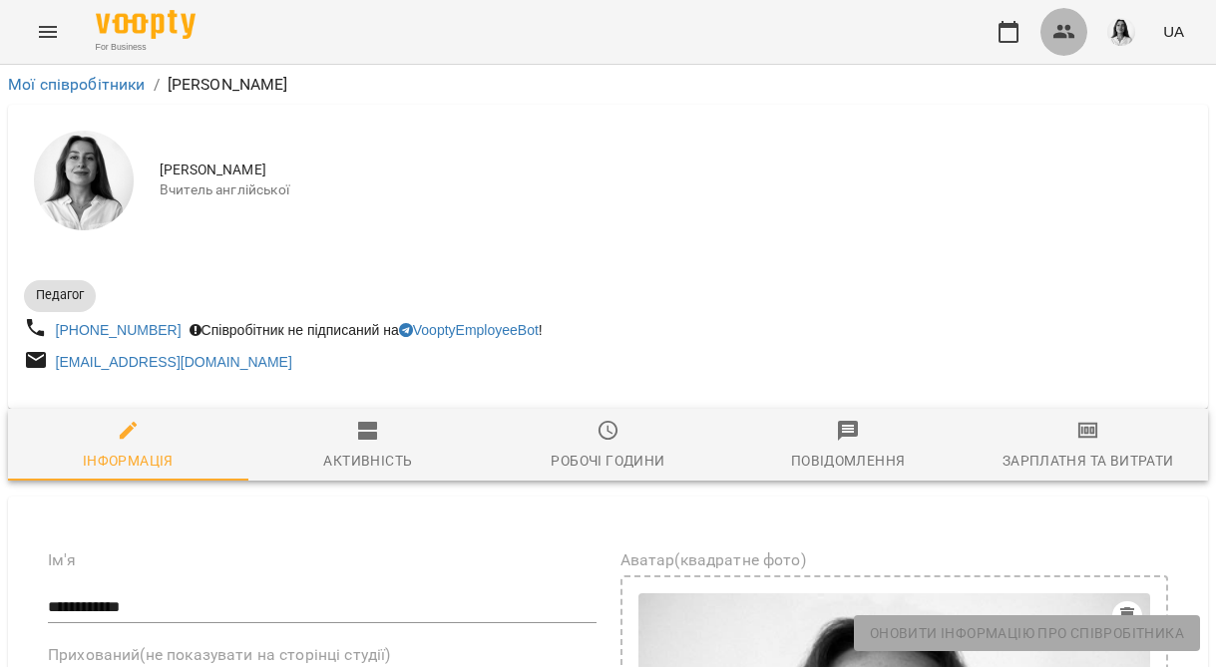
click at [1049, 40] on button "button" at bounding box center [1064, 32] width 48 height 48
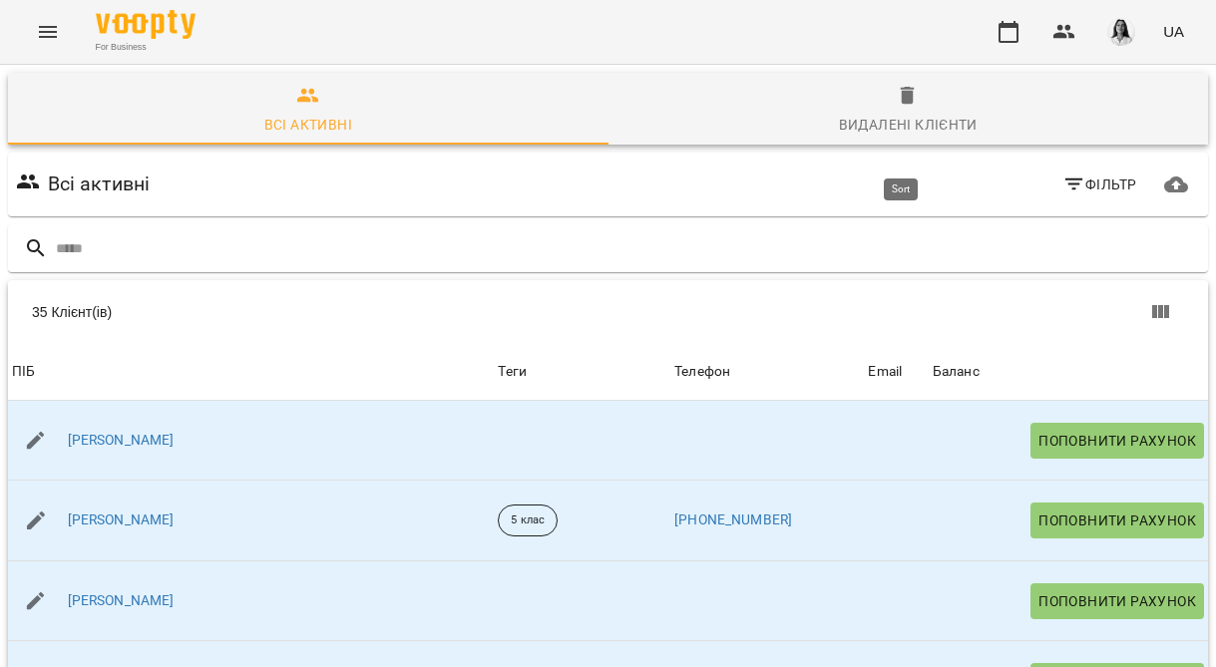
click at [933, 360] on div "Баланс" at bounding box center [956, 372] width 47 height 24
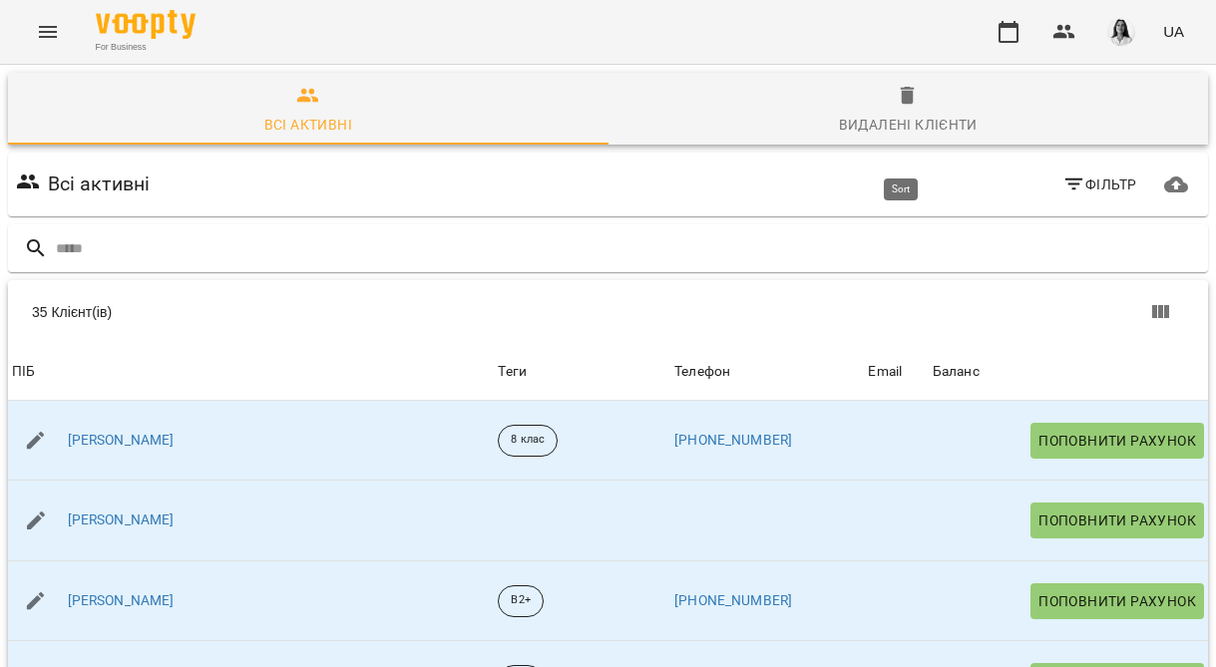
scroll to position [219, 0]
click at [933, 360] on div "Баланс" at bounding box center [956, 372] width 47 height 24
click at [944, 116] on div "Видалені клієнти" at bounding box center [908, 125] width 139 height 24
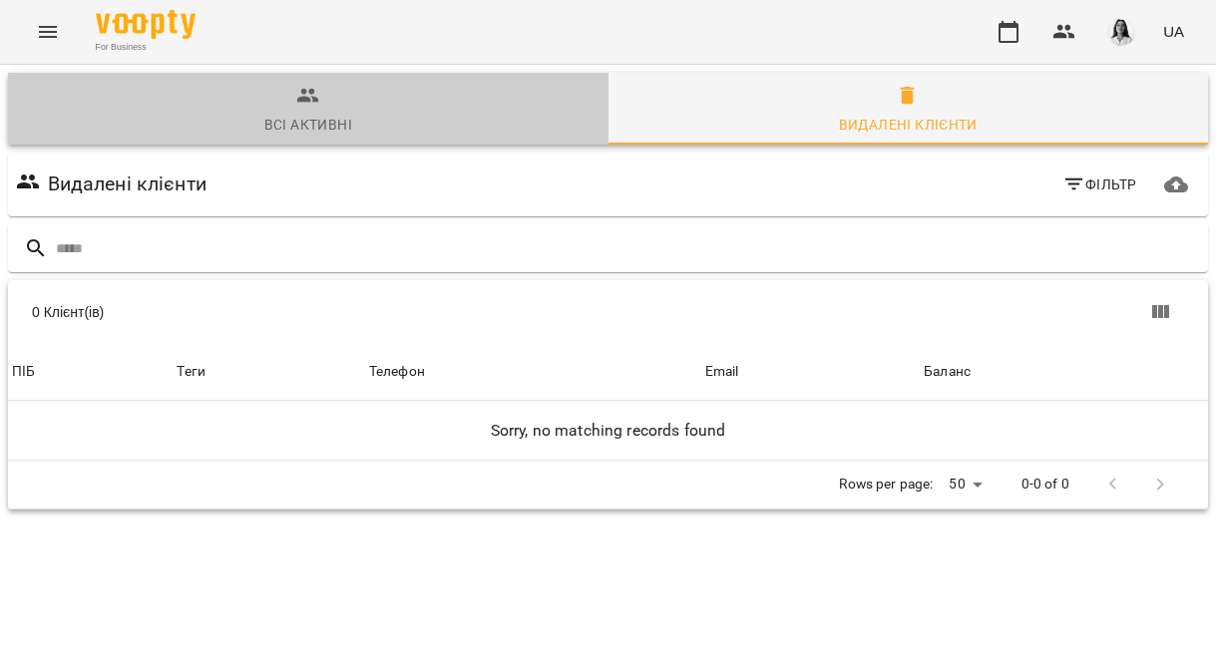
click at [339, 88] on span "Всі активні" at bounding box center [308, 111] width 577 height 54
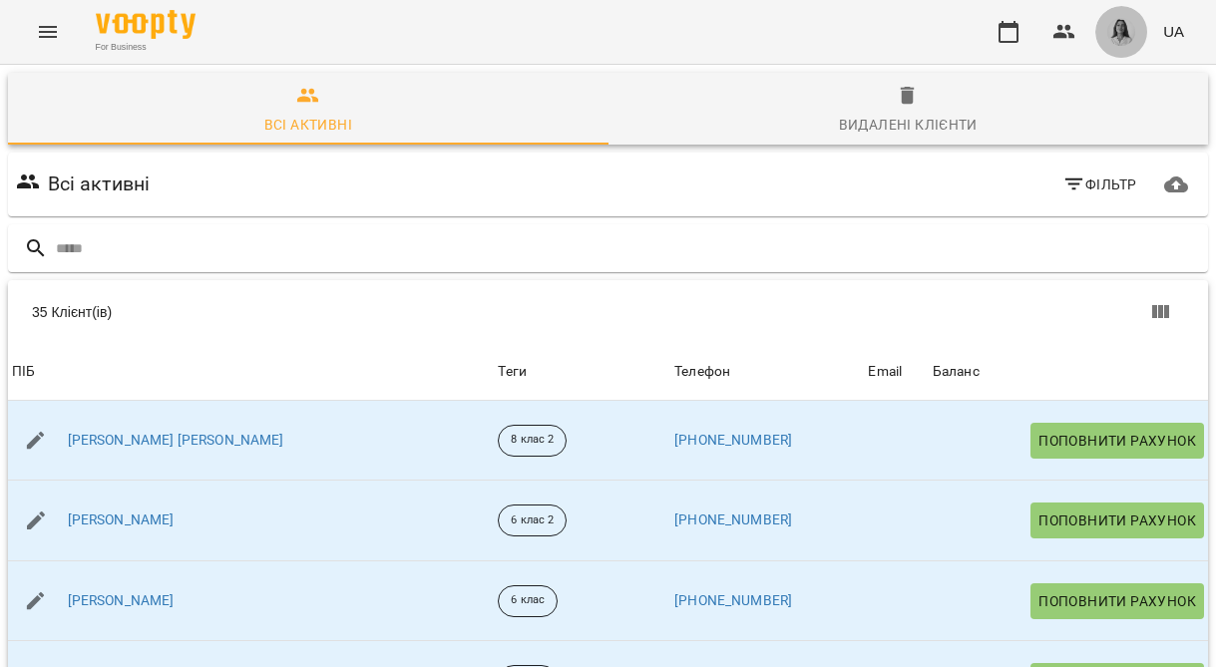
click at [1118, 32] on img "button" at bounding box center [1121, 32] width 28 height 28
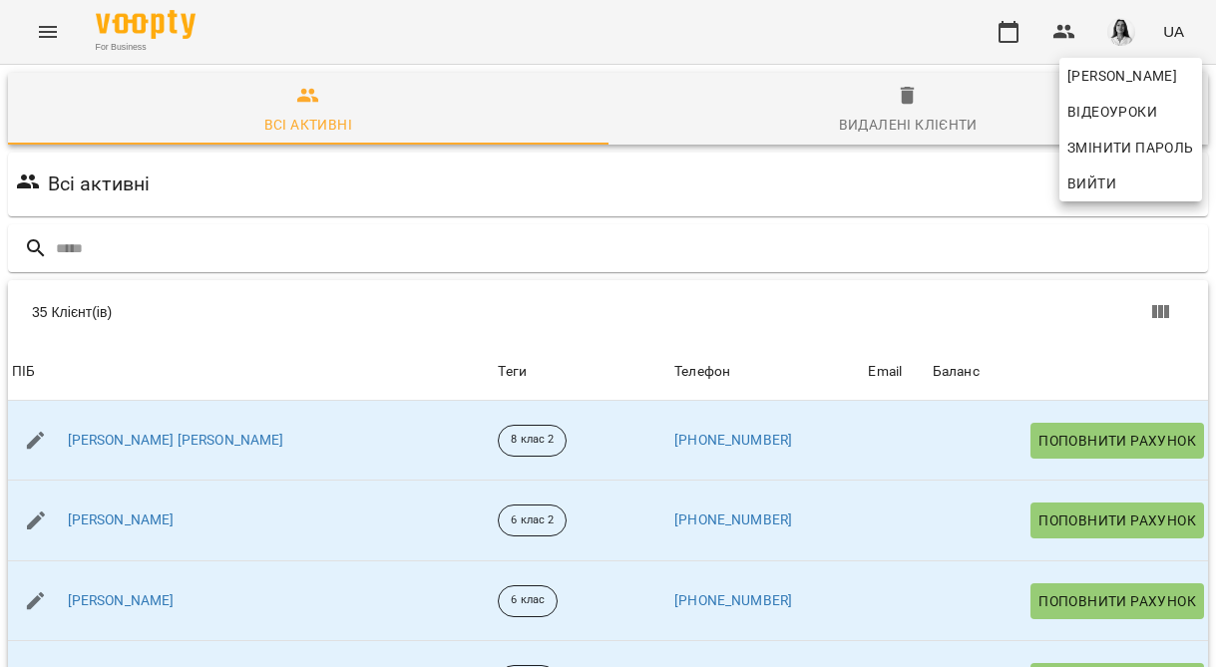
click at [1059, 33] on div at bounding box center [608, 333] width 1216 height 667
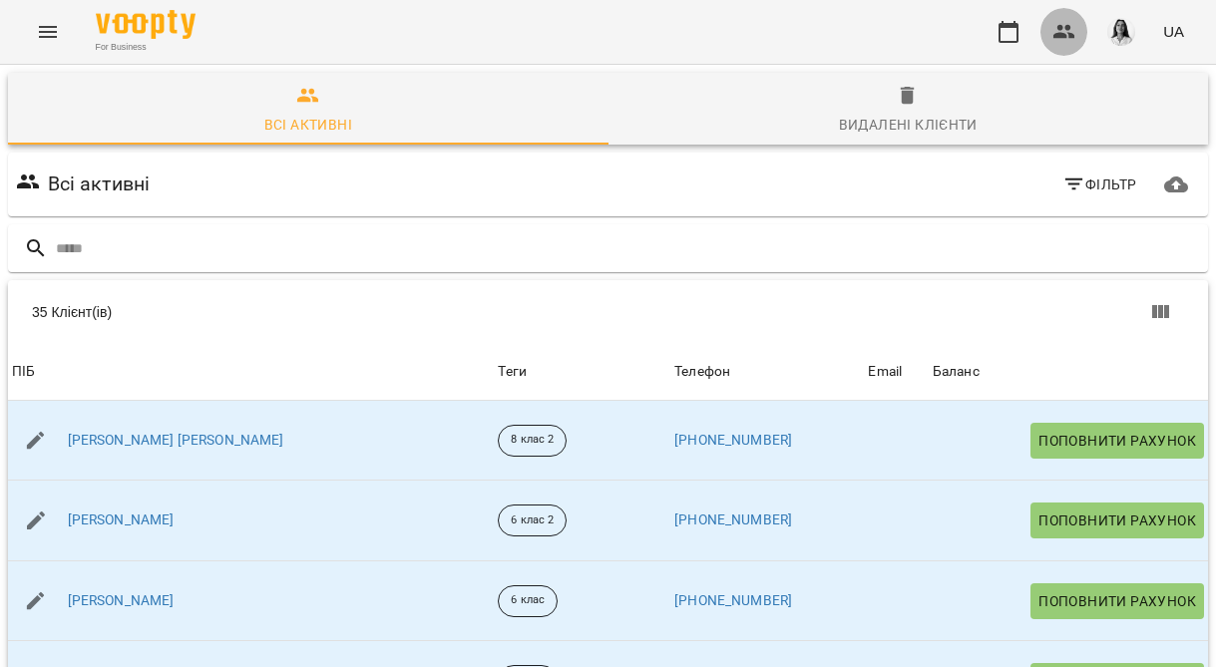
click at [1068, 33] on icon "button" at bounding box center [1064, 32] width 22 height 14
click at [46, 39] on icon "Menu" at bounding box center [48, 32] width 24 height 24
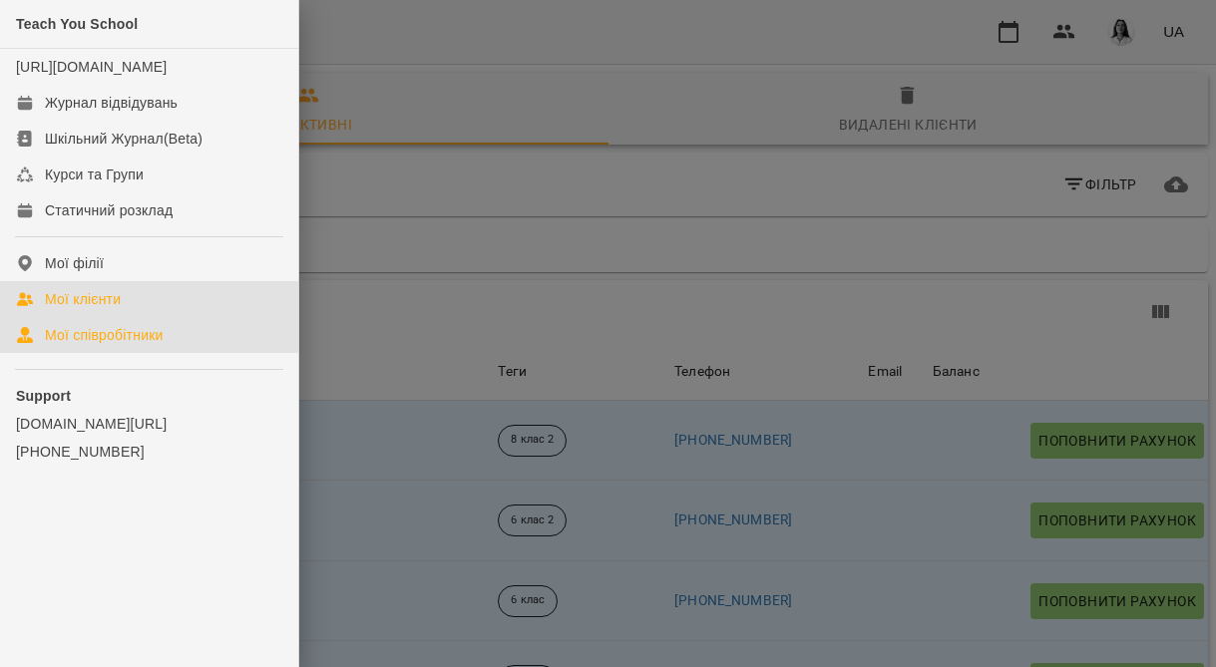
click at [147, 345] on div "Мої співробітники" at bounding box center [104, 335] width 119 height 20
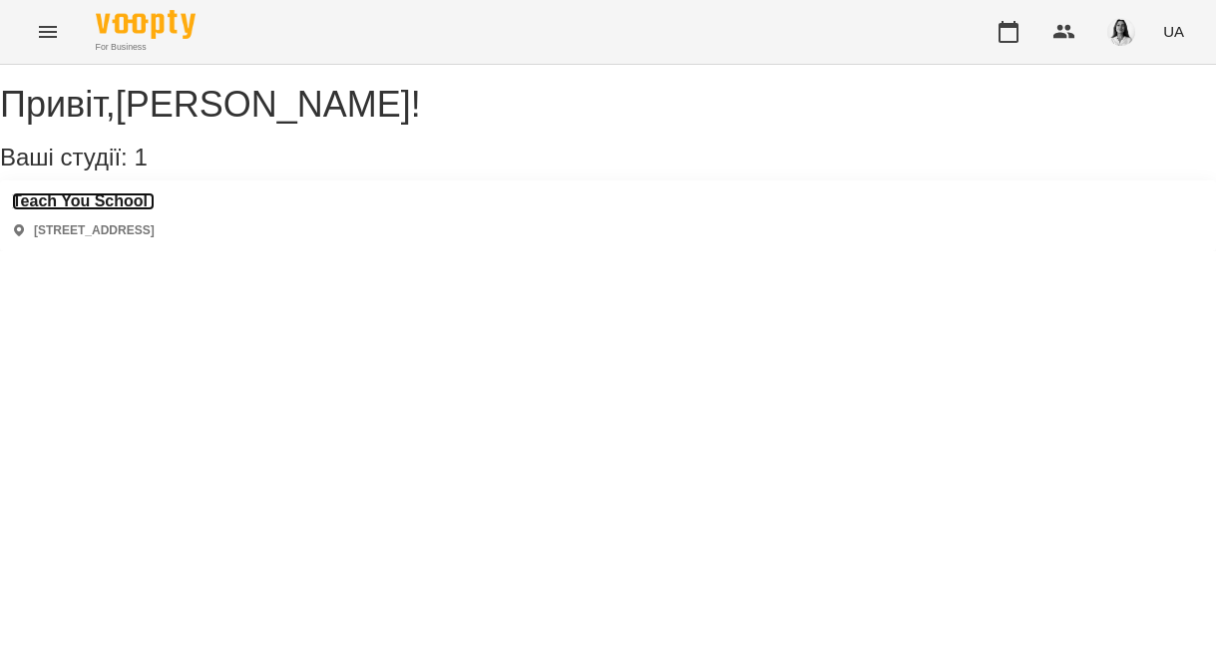
click at [141, 210] on h3 "Teach You School" at bounding box center [83, 202] width 143 height 18
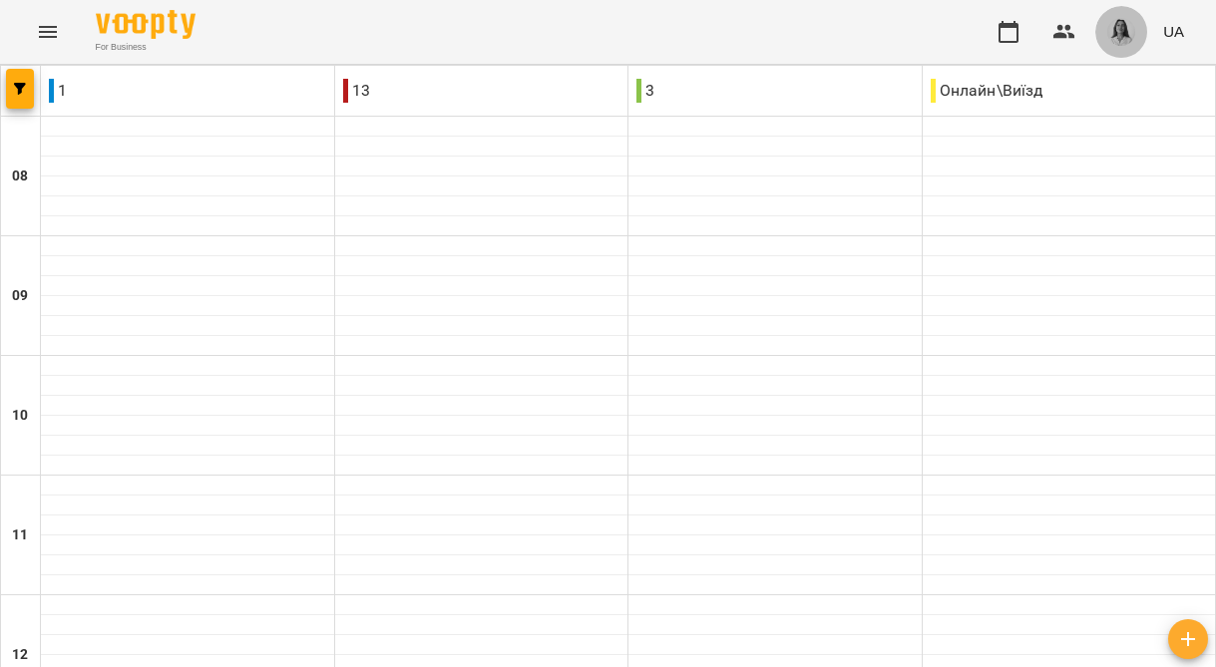
click at [1125, 34] on img "button" at bounding box center [1121, 32] width 28 height 28
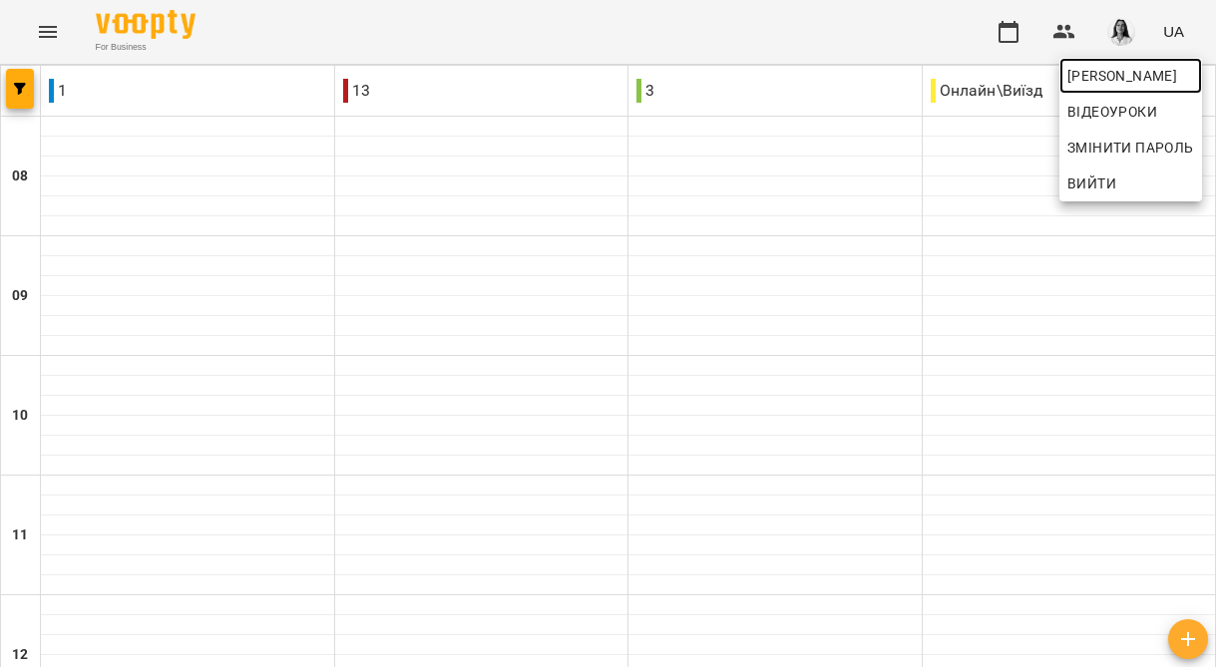
click at [1112, 78] on span "[PERSON_NAME]" at bounding box center [1130, 76] width 127 height 24
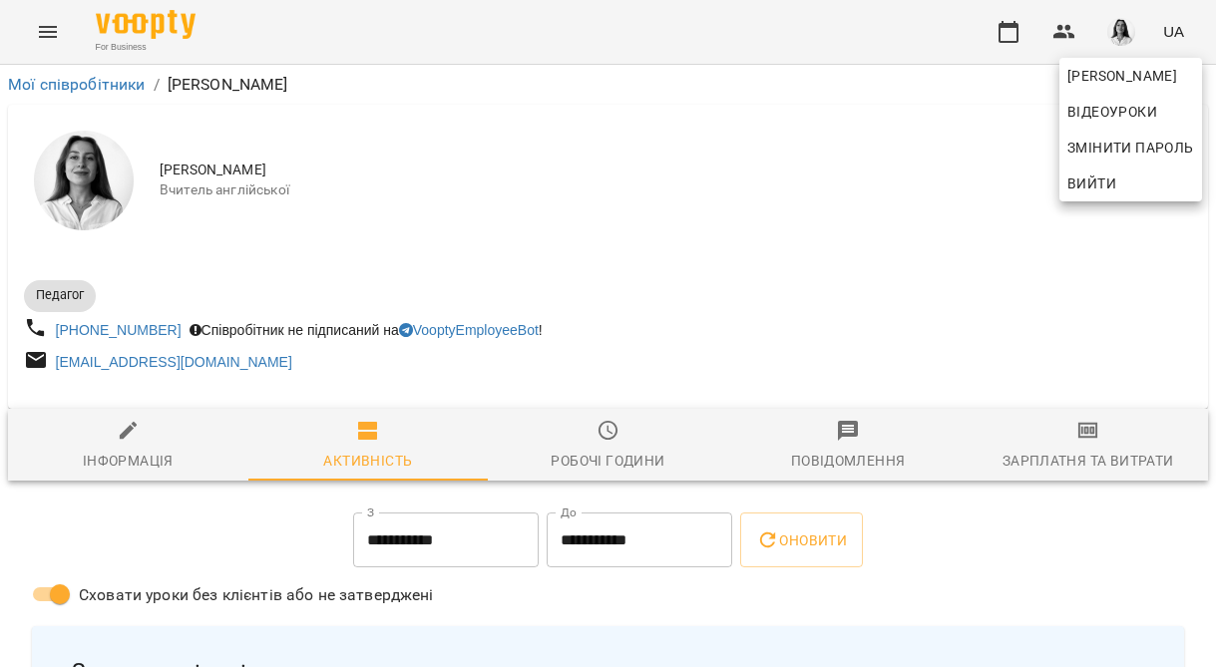
click at [1057, 439] on div at bounding box center [608, 333] width 1216 height 667
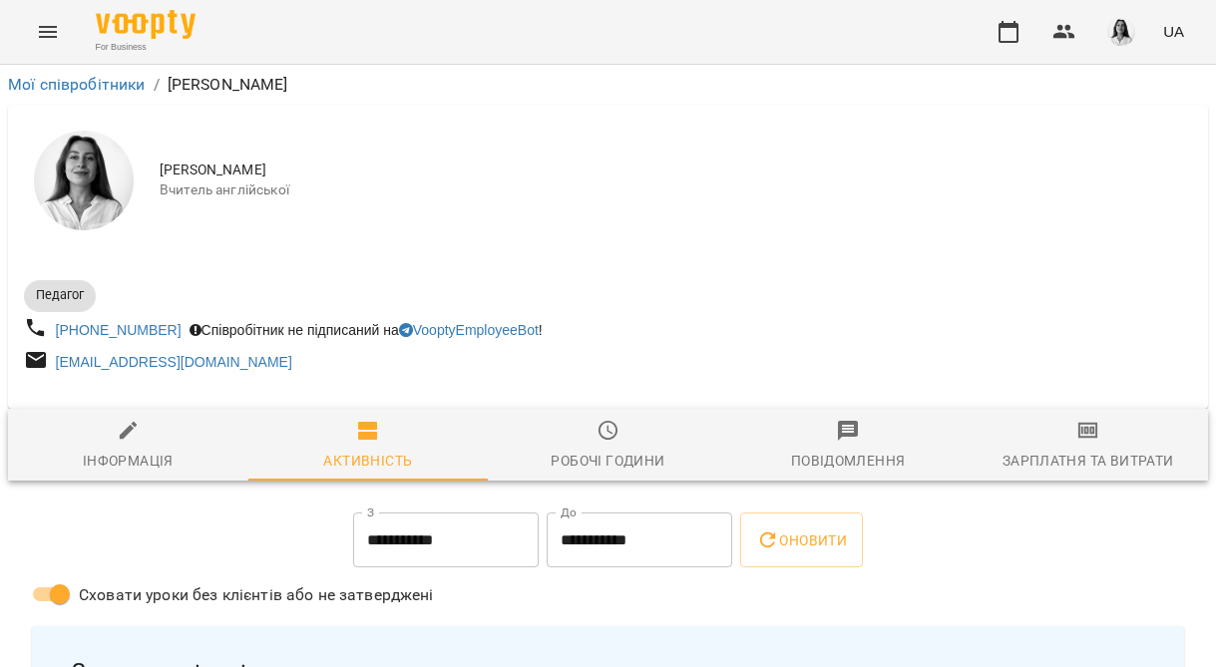
click at [1074, 447] on span "Зарплатня та Витрати" at bounding box center [1087, 446] width 216 height 54
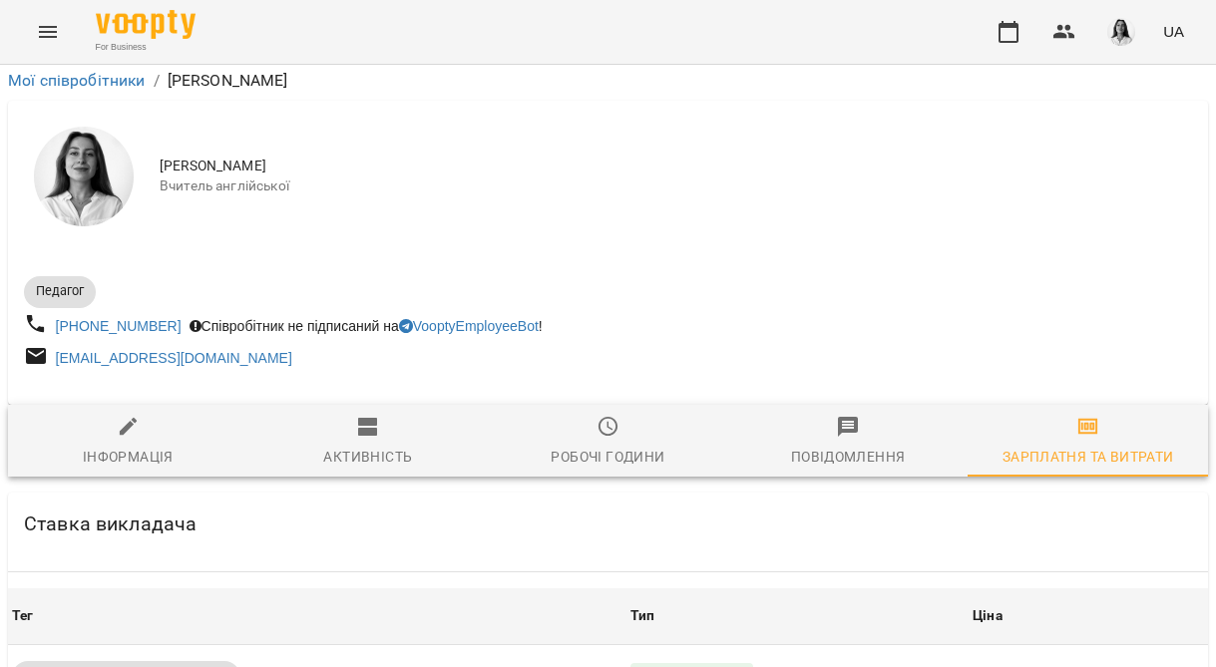
scroll to position [541, 0]
